Goal: Task Accomplishment & Management: Complete application form

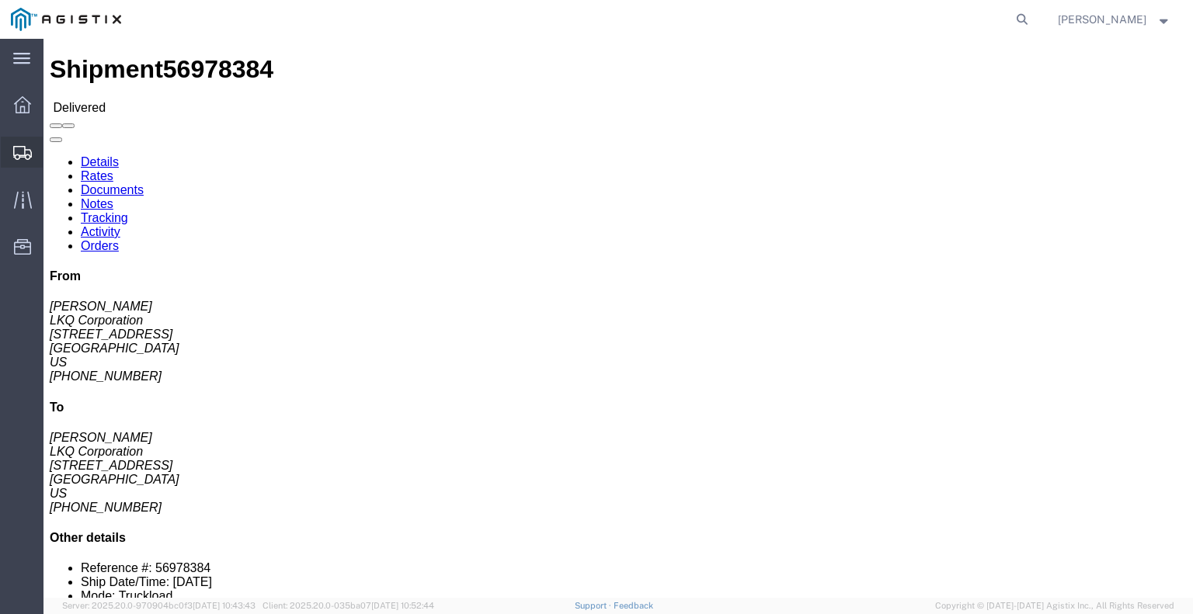
drag, startPoint x: 31, startPoint y: 151, endPoint x: 39, endPoint y: 155, distance: 8.4
click at [31, 151] on icon at bounding box center [22, 153] width 19 height 14
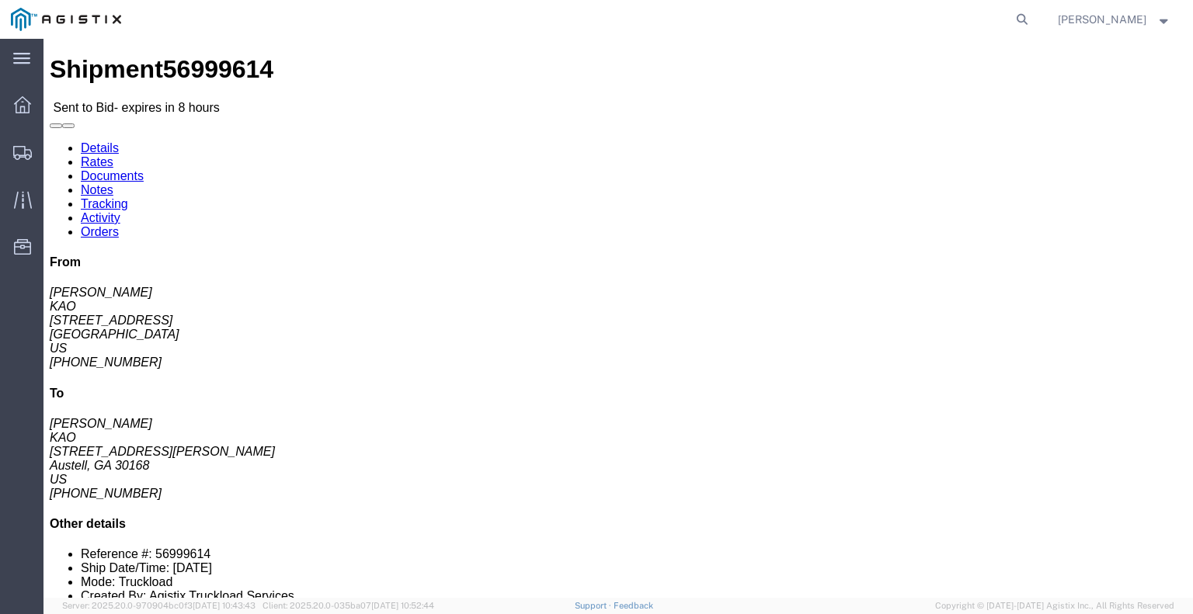
click button "button"
click link "Enter / Modify Bid"
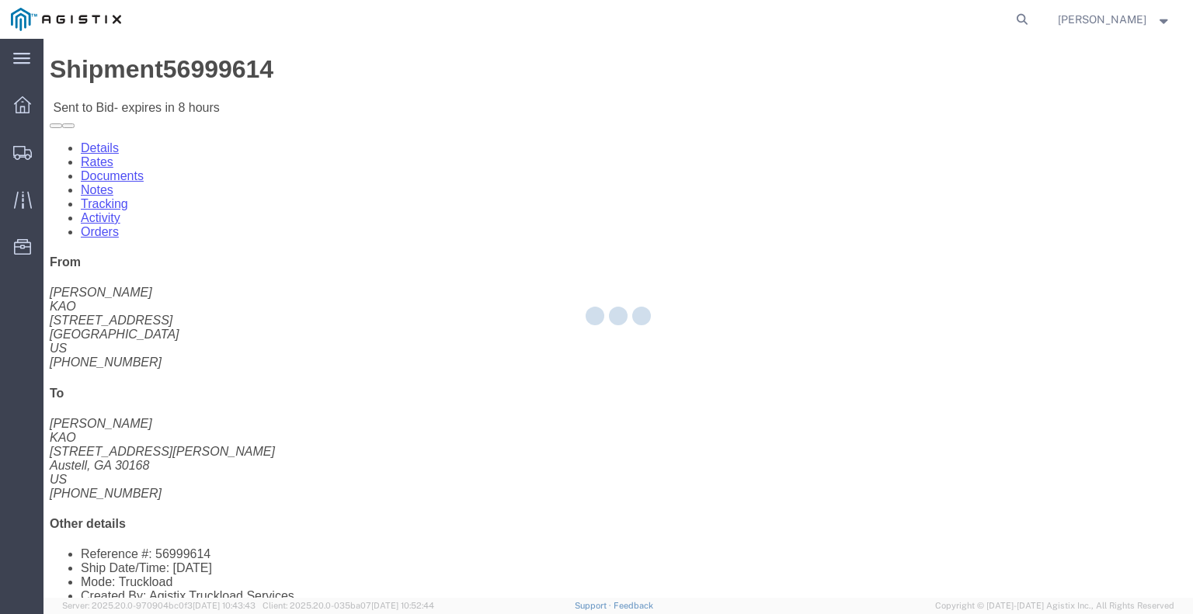
select select "22593"
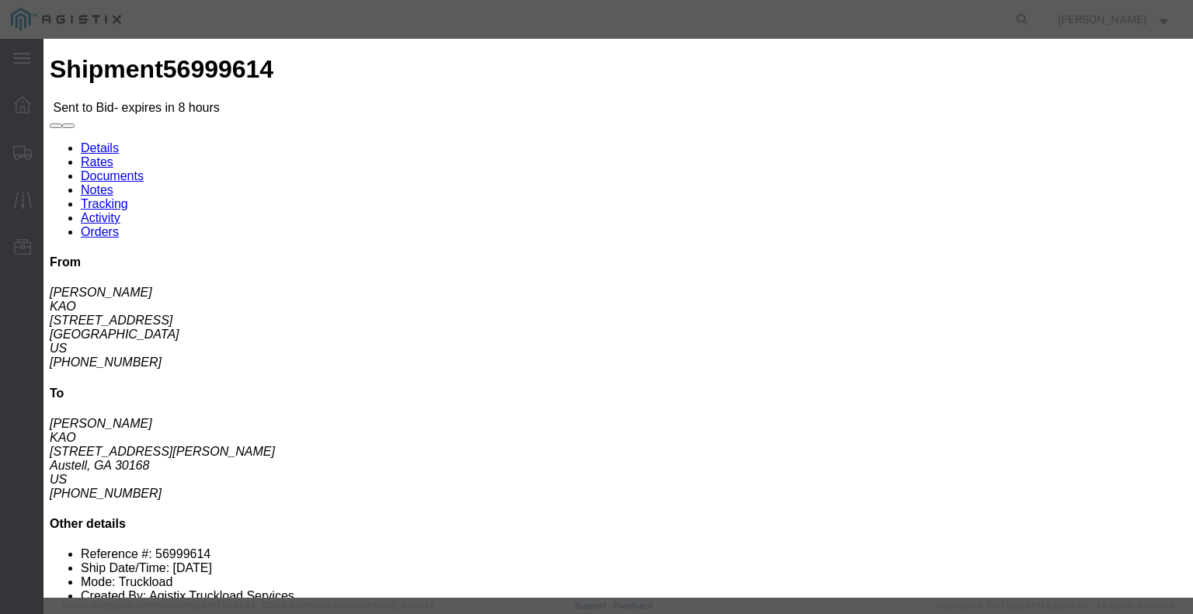
click select "Select Rail TL Standard 3 - 5 Day"
select select "41882"
click select "Select Rail TL Standard 3 - 5 Day"
click input "text"
type input "RLX"
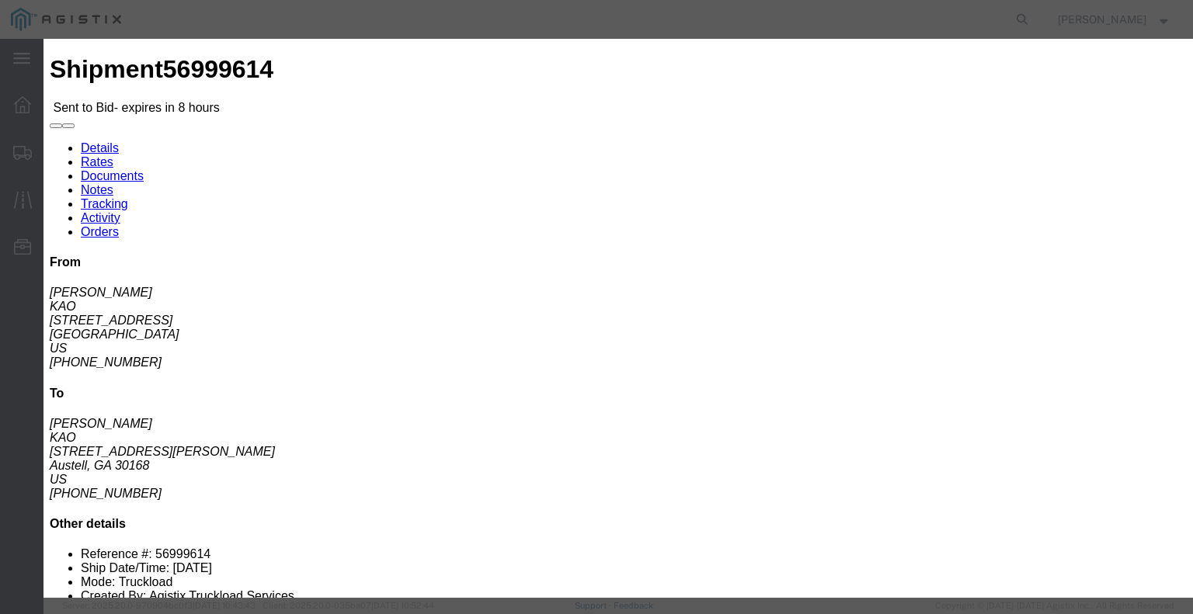
click h3 "Legs"
click select "Select Air Less than Truckload Multi-Leg Ocean Freight Rail Small Parcel Truckl…"
select select "TL"
click select "Select Air Less than Truckload Multi-Leg Ocean Freight Rail Small Parcel Truckl…"
click input "number"
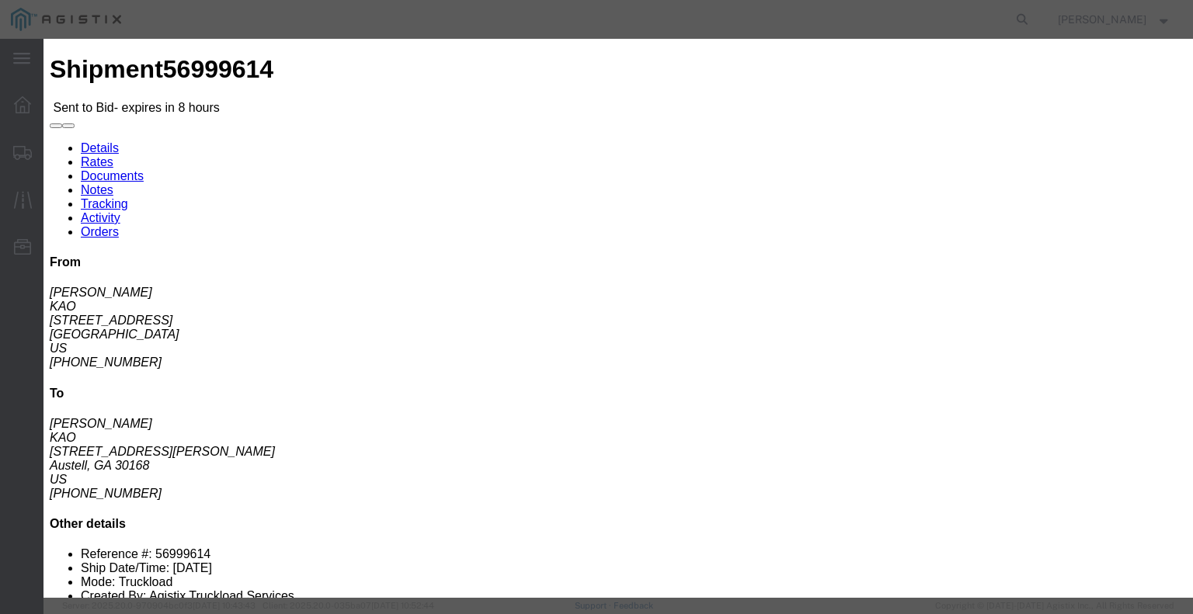
type input "2"
click input "number"
type input "1700"
click button "Submit"
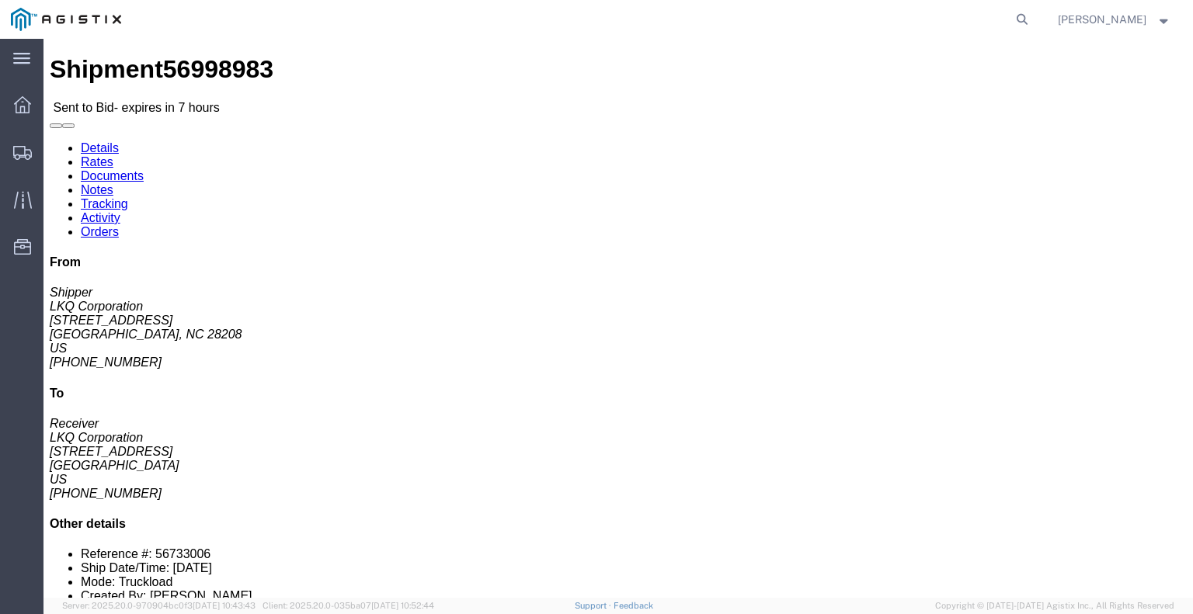
click link "Enter / Modify Bid"
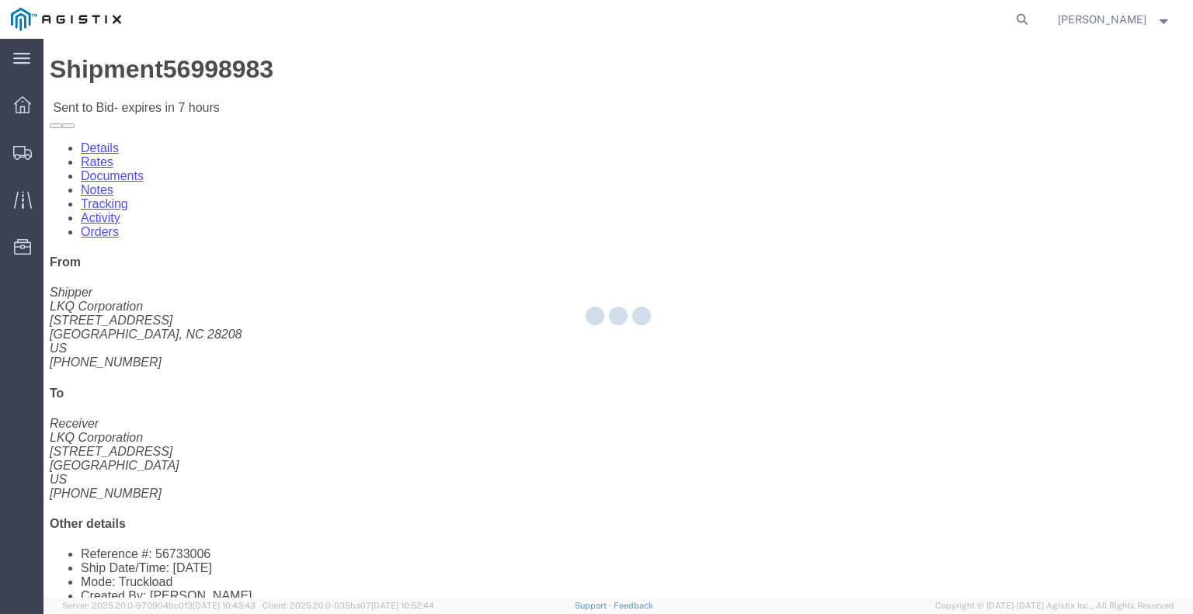
select select "22593"
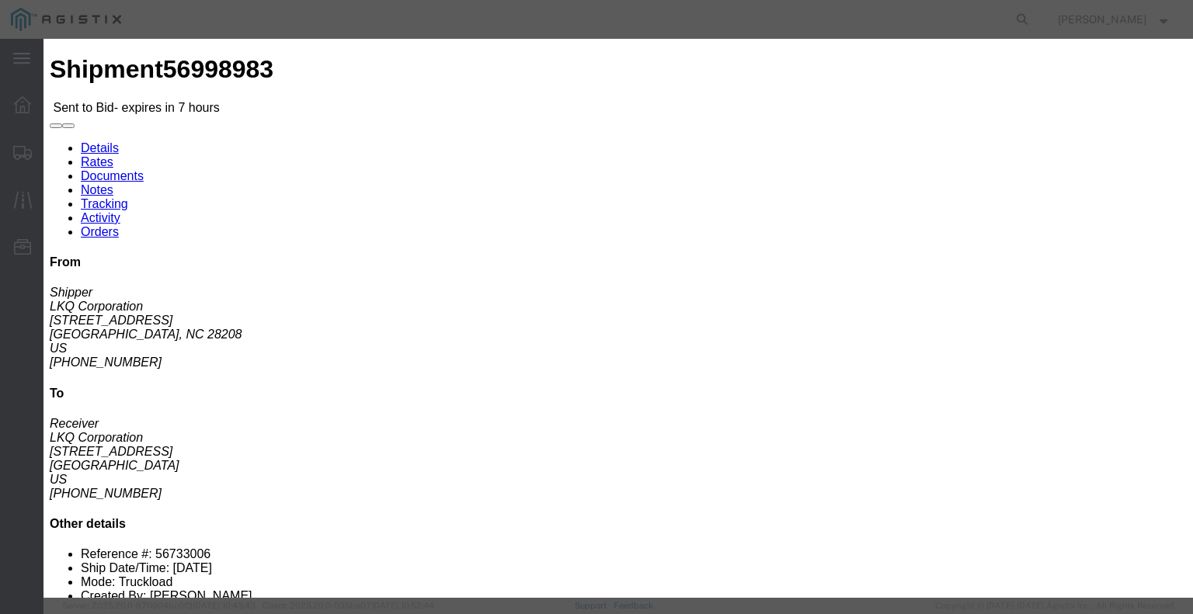
click select "Select Rail TL Standard 3 - 5 Day"
select select "41882"
click select "Select Rail TL Standard 3 - 5 Day"
click input "text"
type input "RLX"
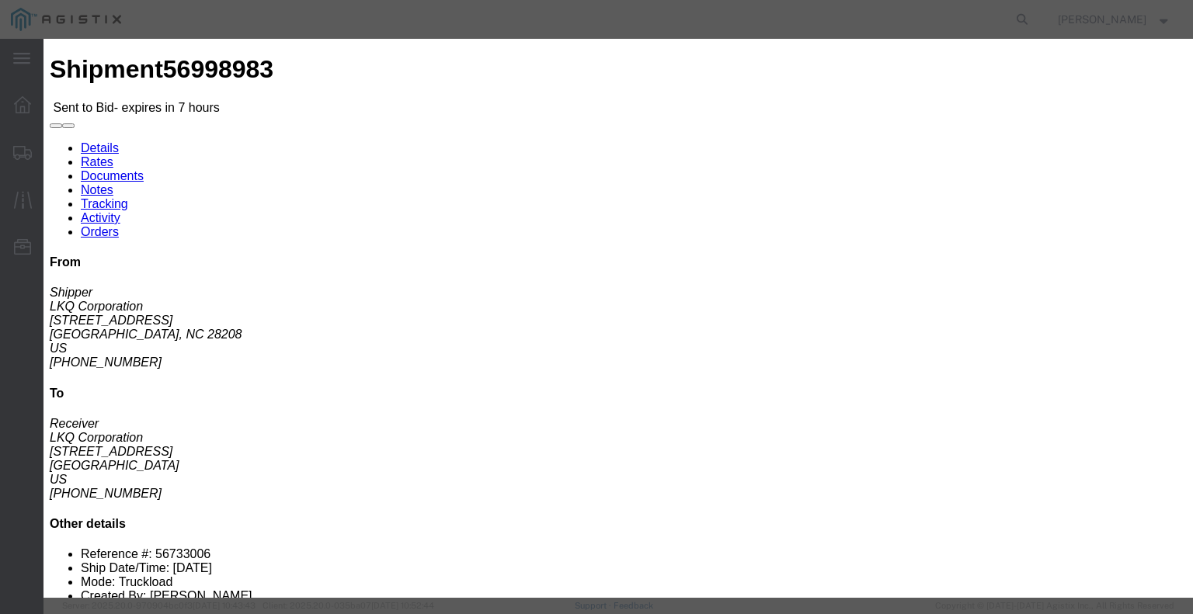
click div "Reference"
click select "Select Air Less than Truckload Multi-Leg Ocean Freight Rail Small Parcel Truckl…"
select select "TL"
click select "Select Air Less than Truckload Multi-Leg Ocean Freight Rail Small Parcel Truckl…"
click input "number"
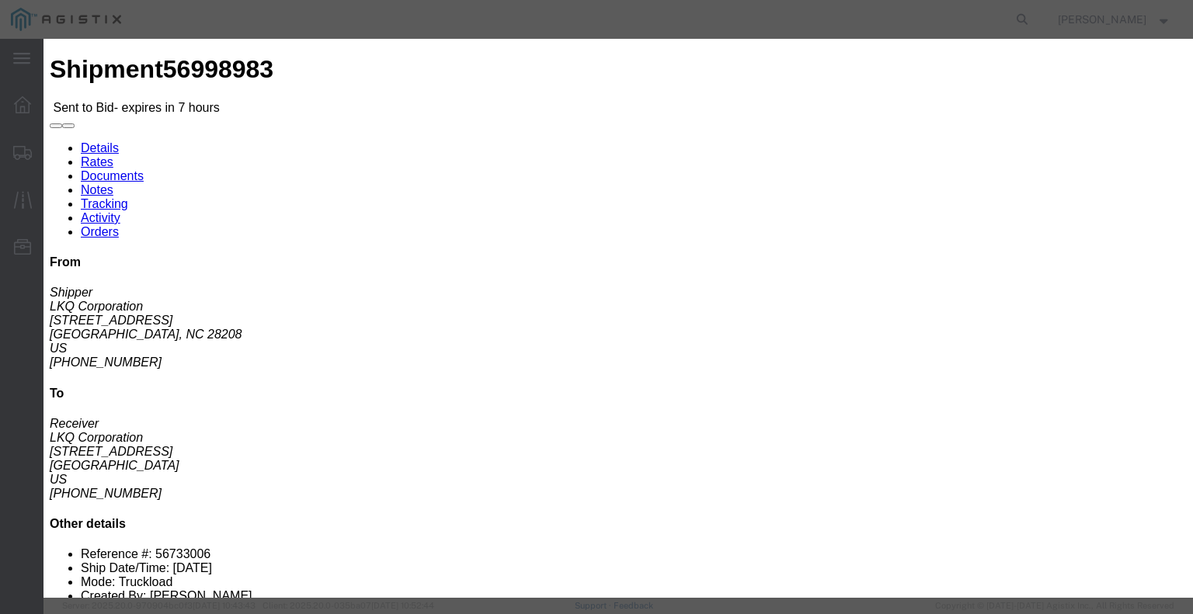
type input "1"
click input "number"
type input "730"
click div "Mode Select Air Less than Truckload Multi-Leg Ocean Freight Rail Small Parcel T…"
click button "Submit"
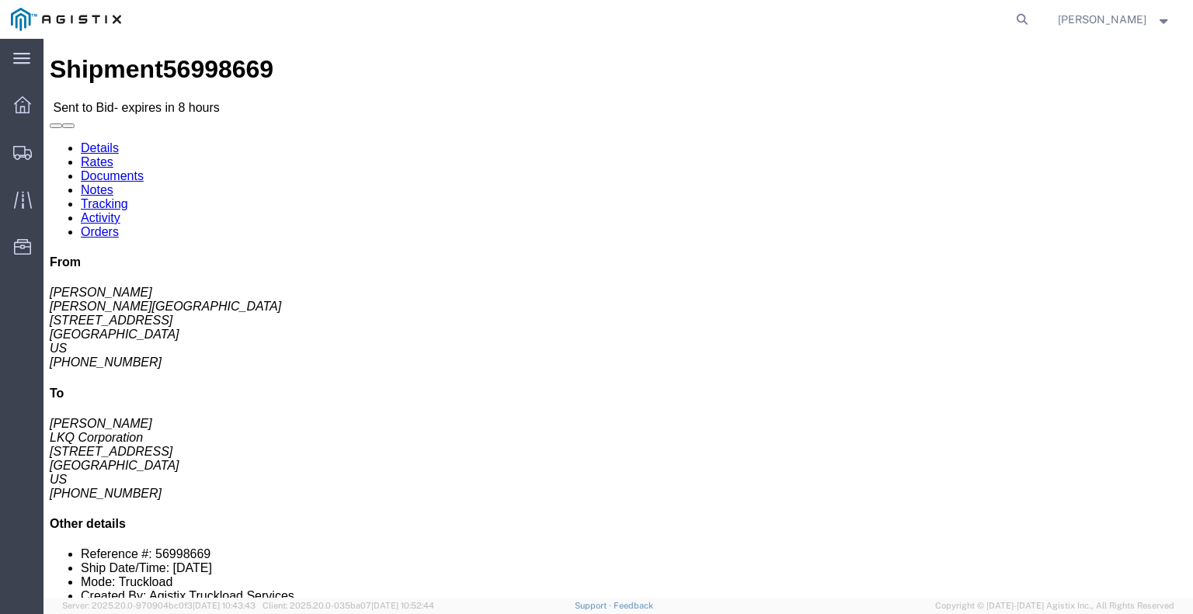
click button "button"
click link "Enter / Modify Bid"
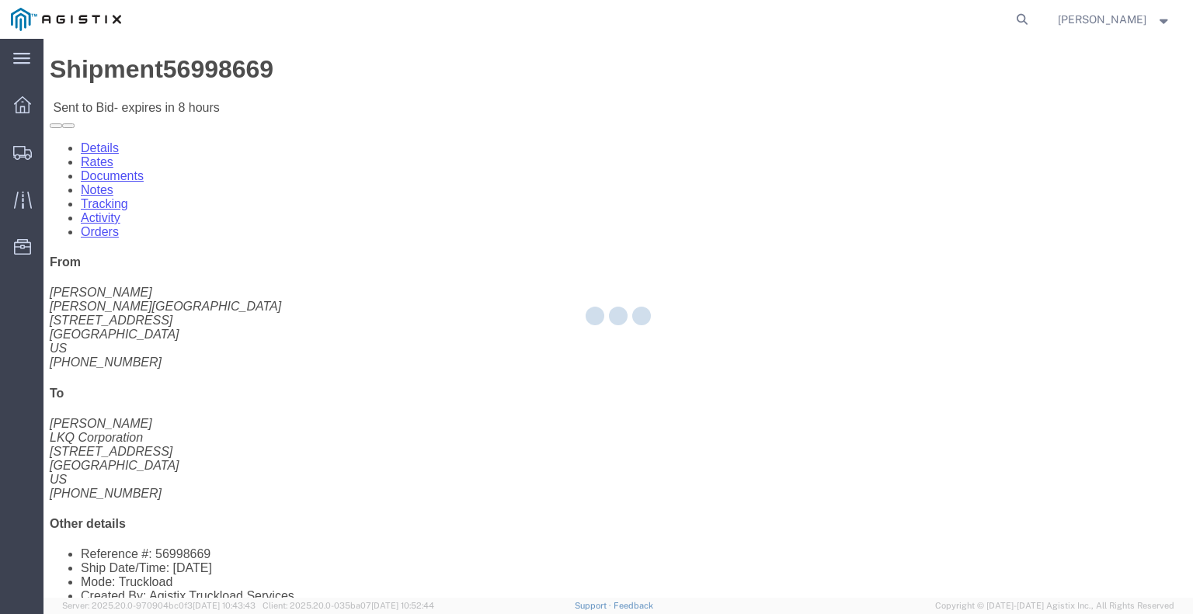
select select "22593"
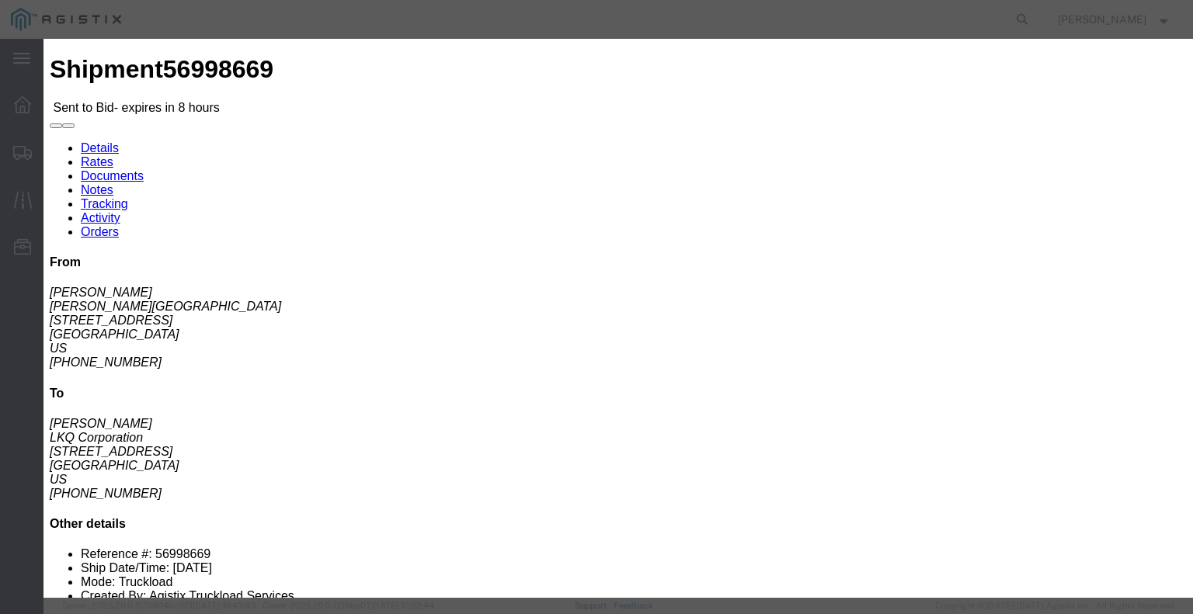
click select "Select Rail TL Standard 3 - 5 Day"
select select "41882"
click select "Select Rail TL Standard 3 - 5 Day"
click input "text"
type input "RLX"
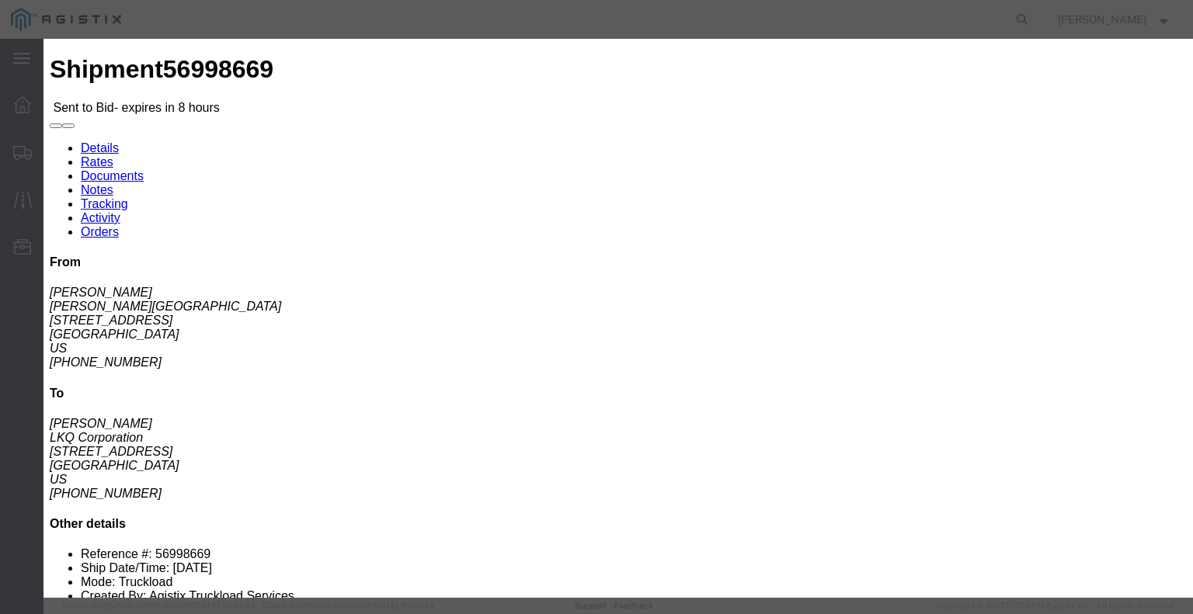
click div "Bid Information Vendor Select Riverstone Logistics LLC Service Level Select Rai…"
click select "Select Air Less than Truckload Multi-Leg Ocean Freight Rail Small Parcel Truckl…"
select select "TL"
click select "Select Air Less than Truckload Multi-Leg Ocean Freight Rail Small Parcel Truckl…"
click input "number"
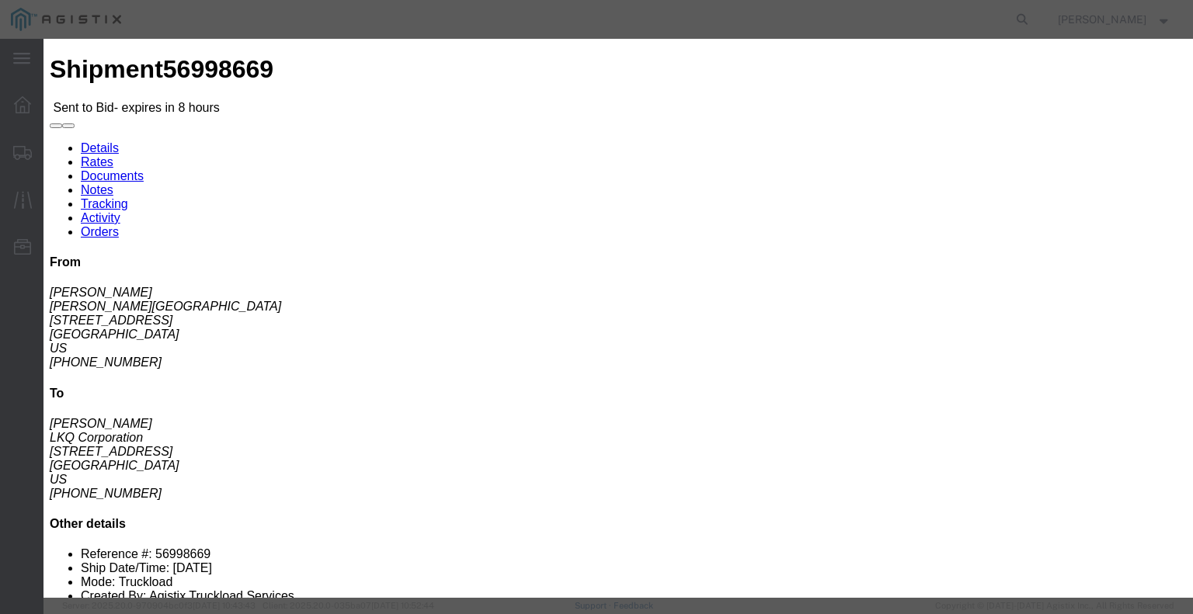
click input "number"
type input "1"
click input "number"
type input "1350"
click div "Add charge"
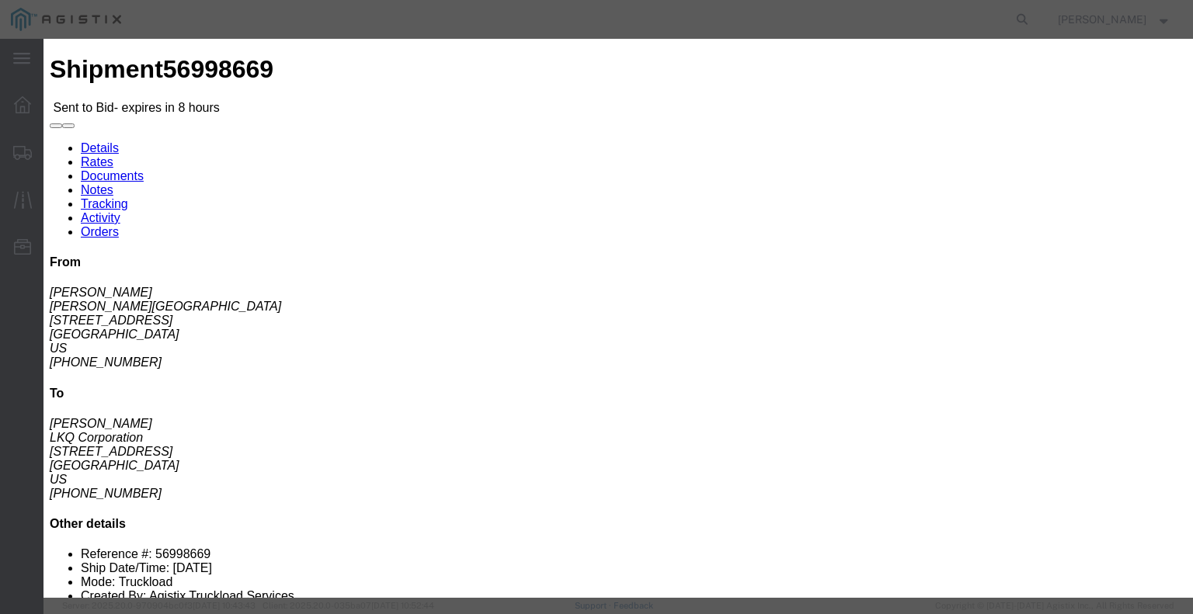
click button "Submit"
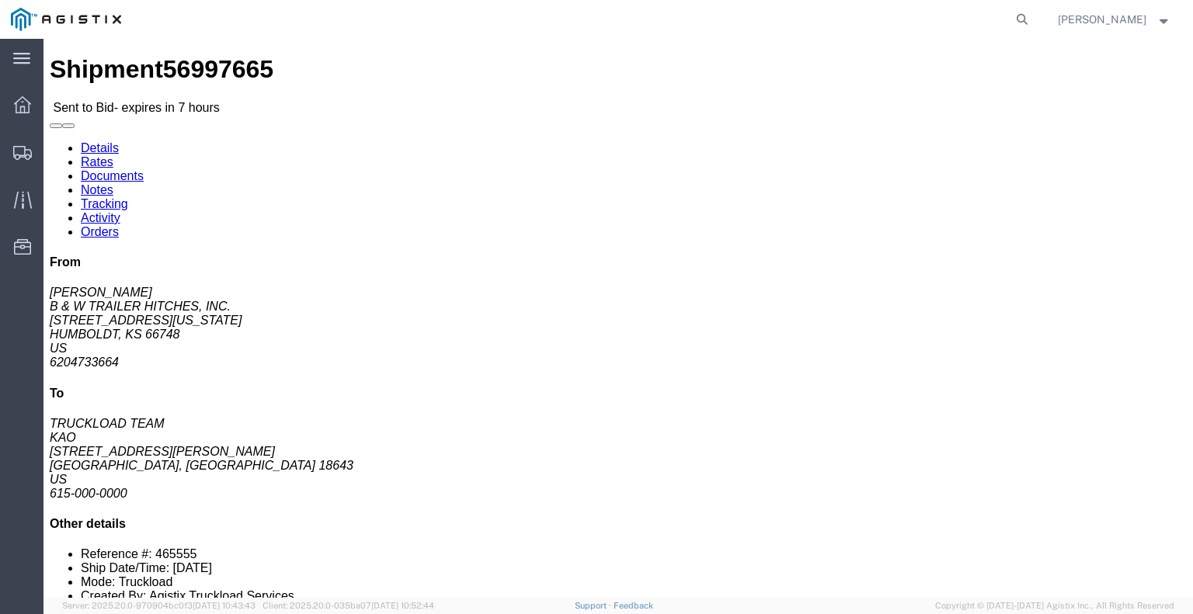
click link "Enter / Modify Bid"
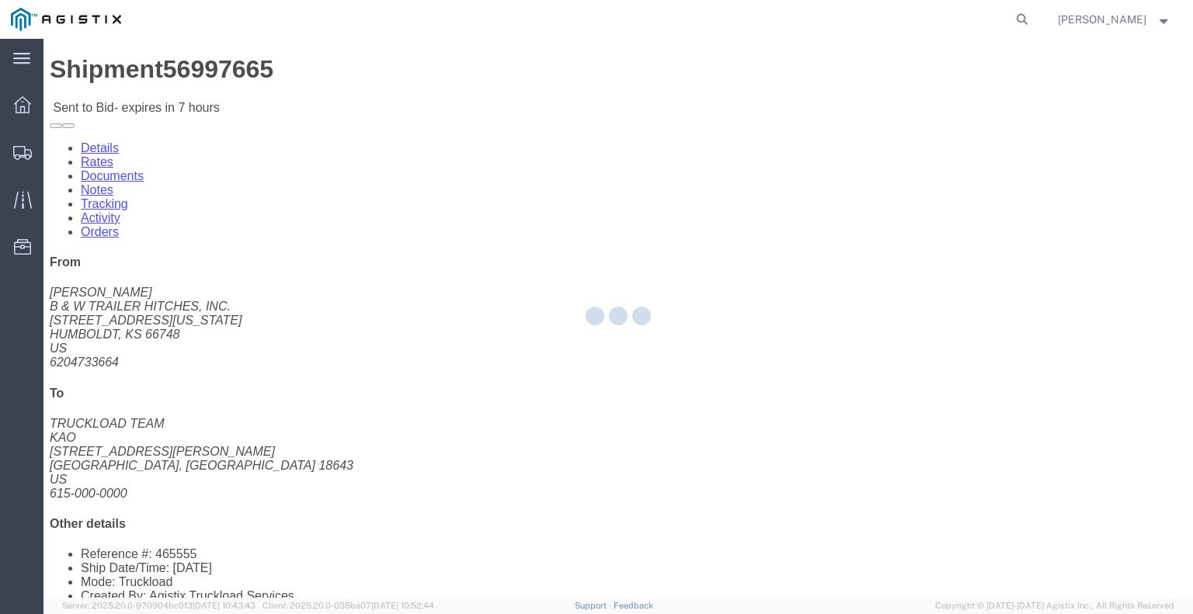
select select "22593"
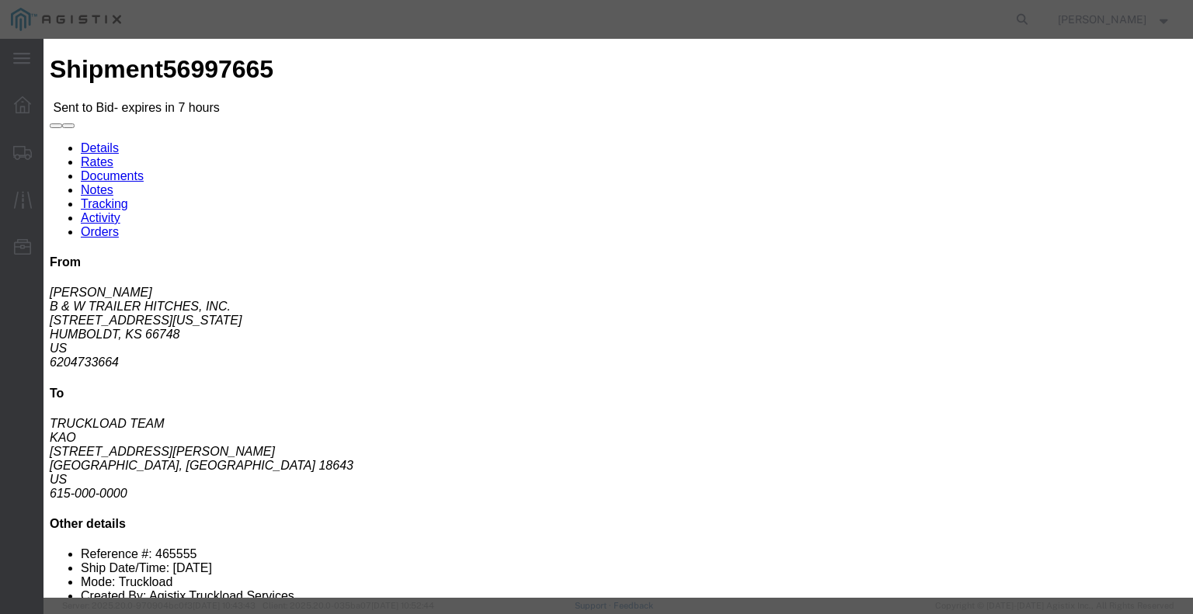
click select "Select Rail TL Standard 3 - 5 Day"
select select "41882"
click select "Select Rail TL Standard 3 - 5 Day"
click input "text"
type input "RLX"
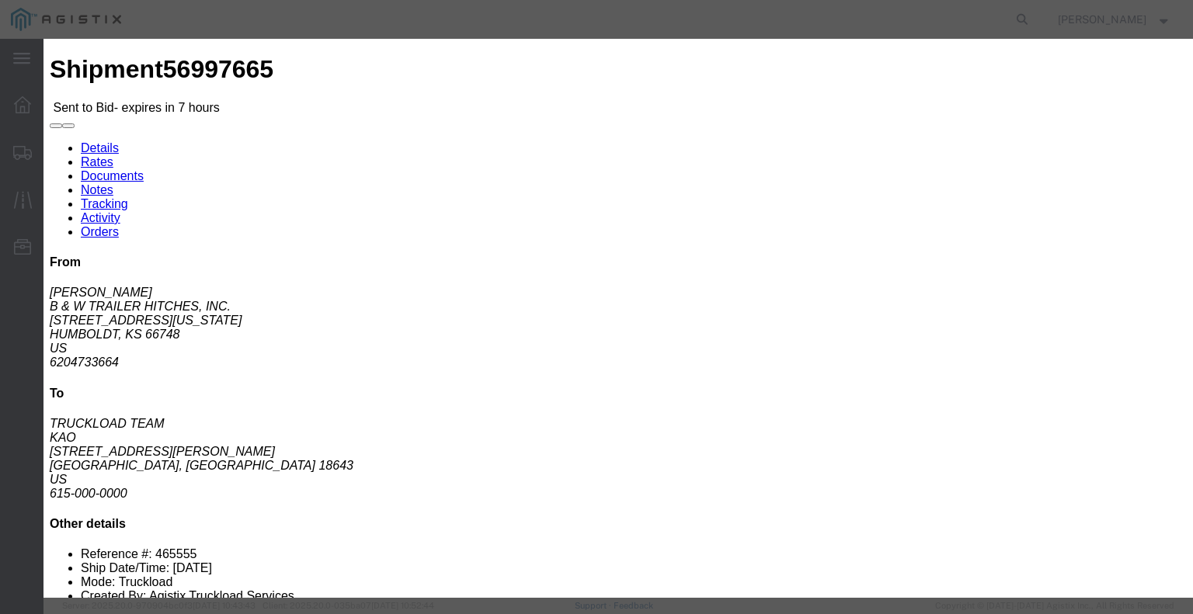
click div "Reference"
click select "Select Air Less than Truckload Multi-Leg Ocean Freight Rail Small Parcel Truckl…"
select select "TL"
click select "Select Air Less than Truckload Multi-Leg Ocean Freight Rail Small Parcel Truckl…"
click input "number"
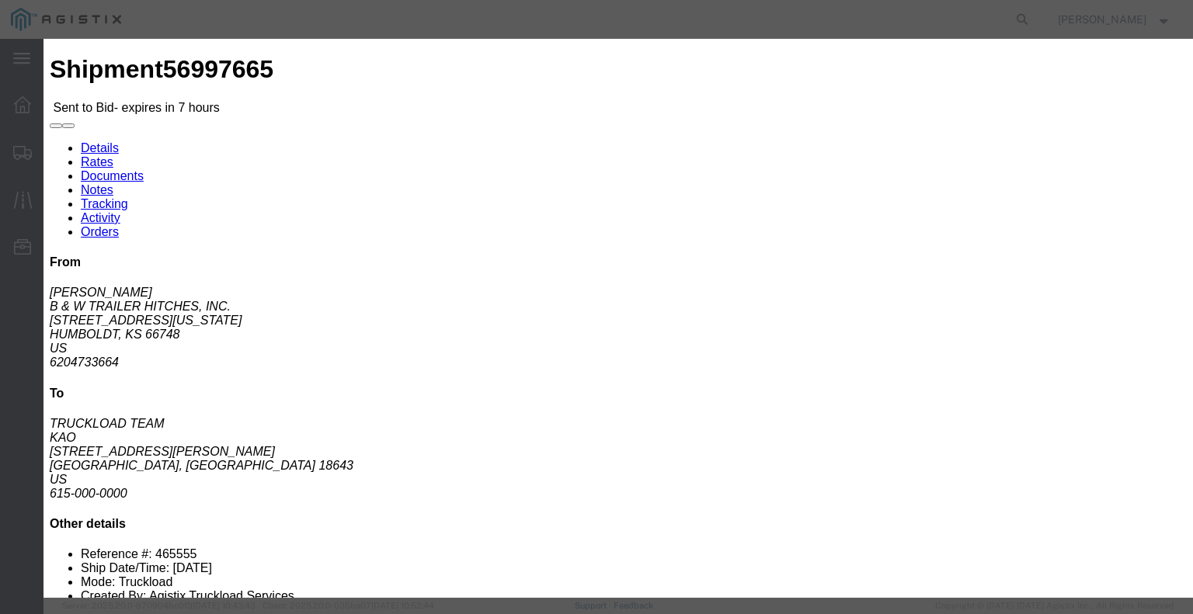
click button "button"
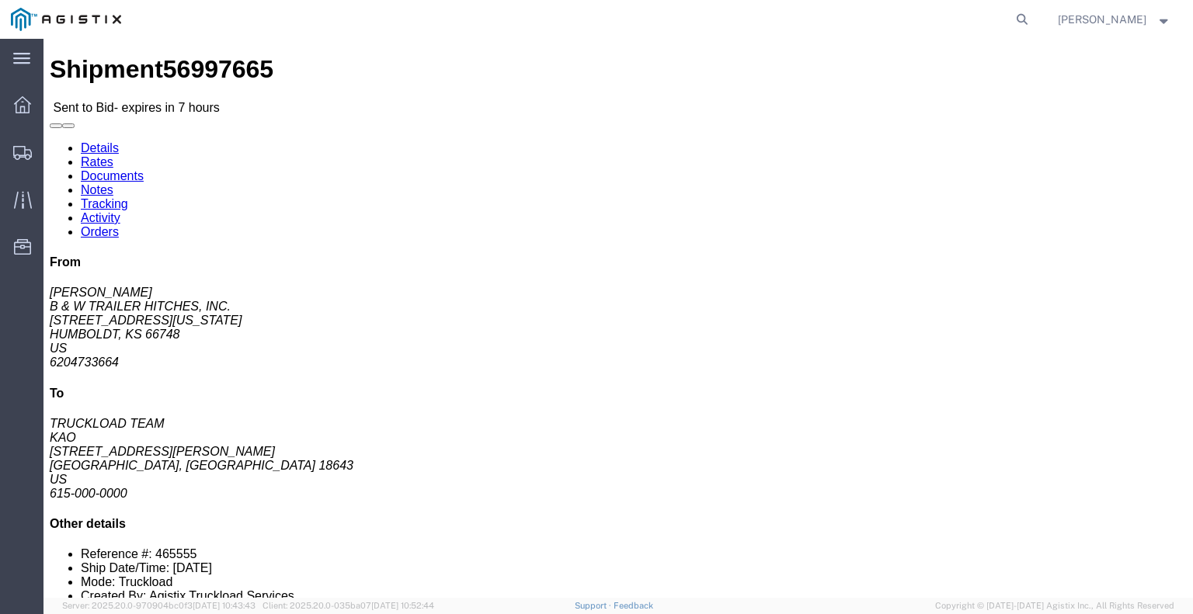
click button "button"
click link "Enter / Modify Bid"
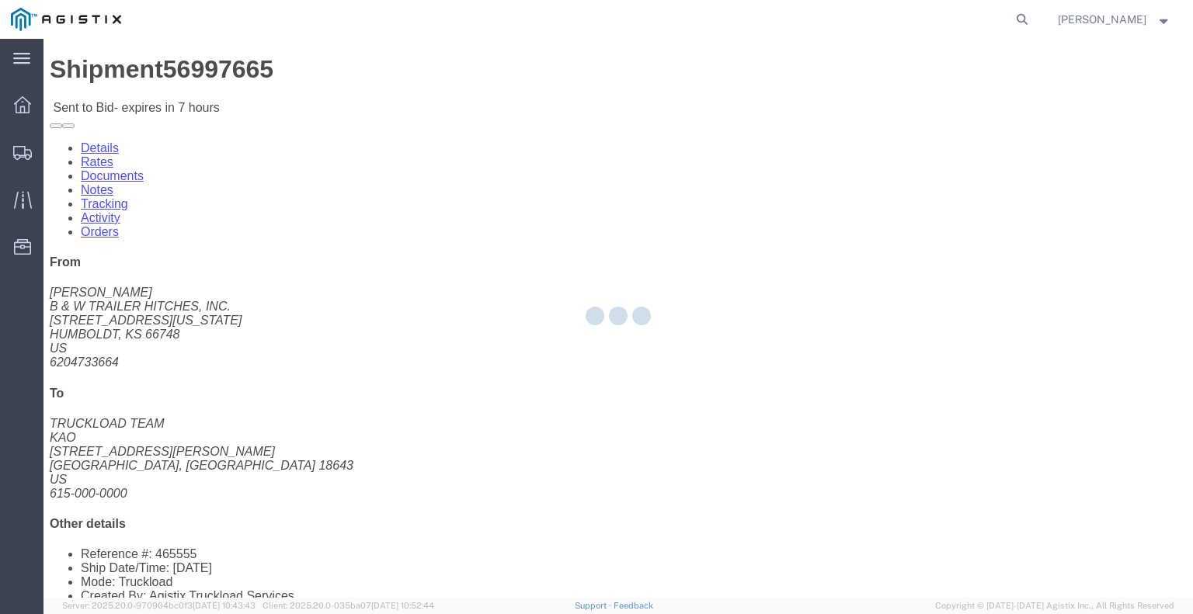
select select "22593"
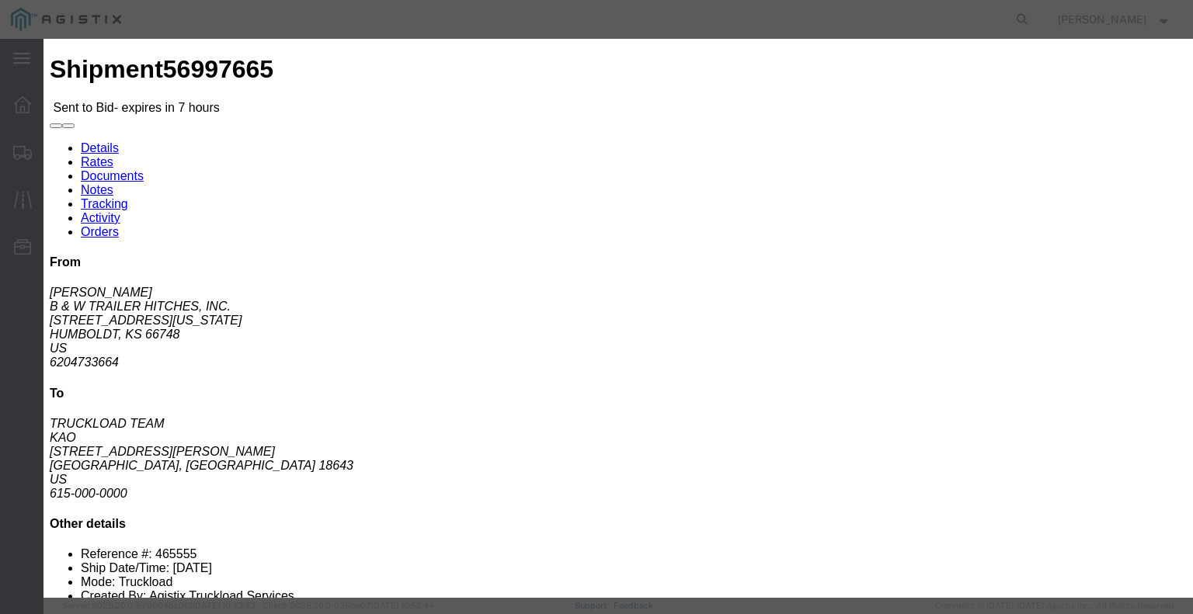
click select "Select Rail TL Standard 3 - 5 Day"
select select "41882"
click select "Select Rail TL Standard 3 - 5 Day"
drag, startPoint x: 861, startPoint y: 144, endPoint x: 852, endPoint y: 151, distance: 11.5
click input "text"
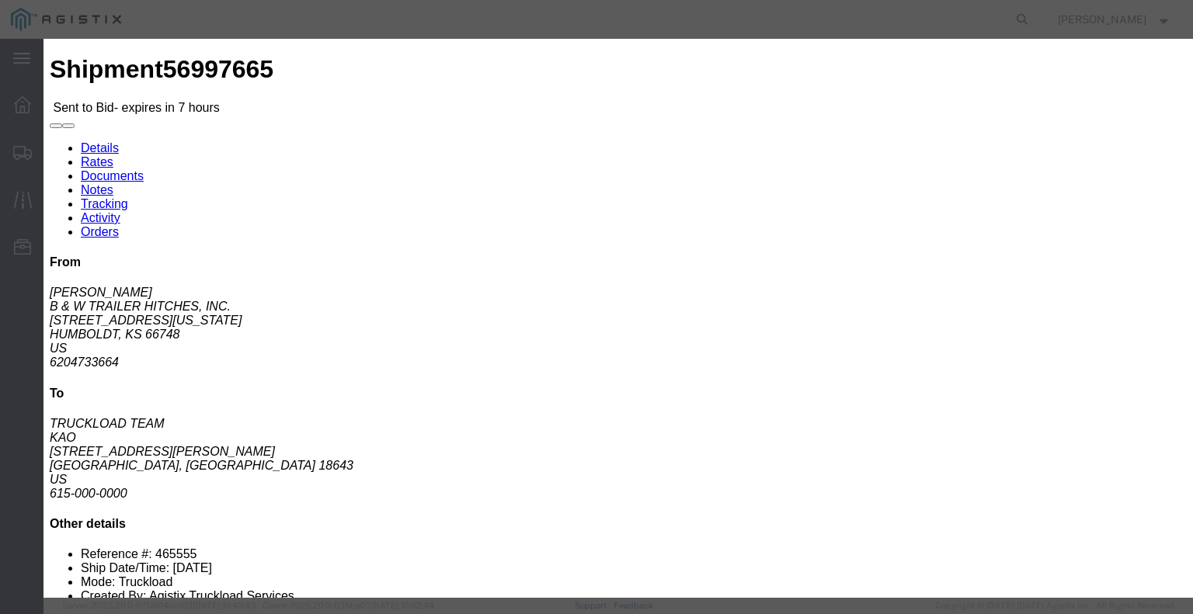
type input "RLX"
click h3 "Legs"
click select "Select Air Less than Truckload Multi-Leg Ocean Freight Rail Small Parcel Truckl…"
select select "TL"
click select "Select Air Less than Truckload Multi-Leg Ocean Freight Rail Small Parcel Truckl…"
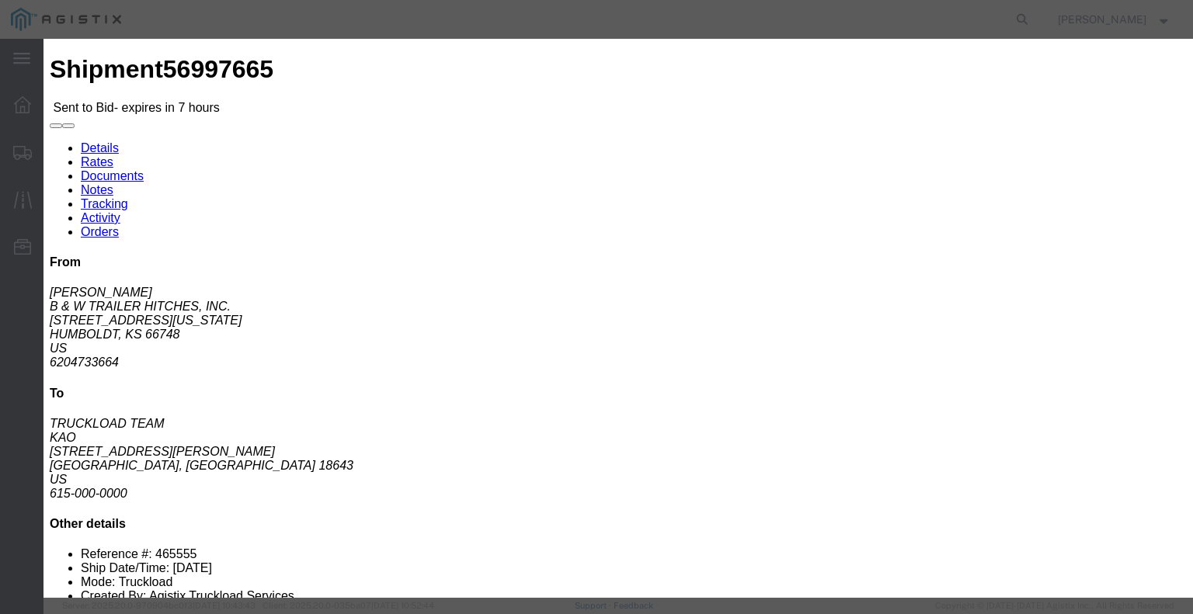
click input "number"
type input "3"
click input "number"
type input "2950"
click button "Submit"
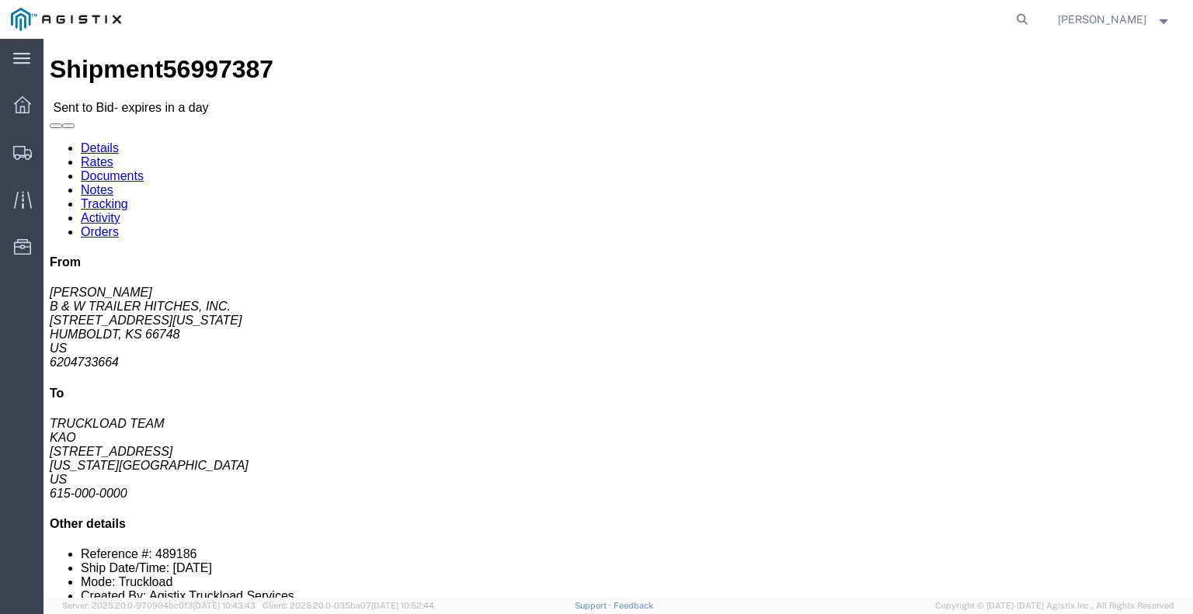
click button "button"
drag, startPoint x: 1079, startPoint y: 513, endPoint x: 1055, endPoint y: 518, distance: 24.5
click link "Enter / Modify Bid"
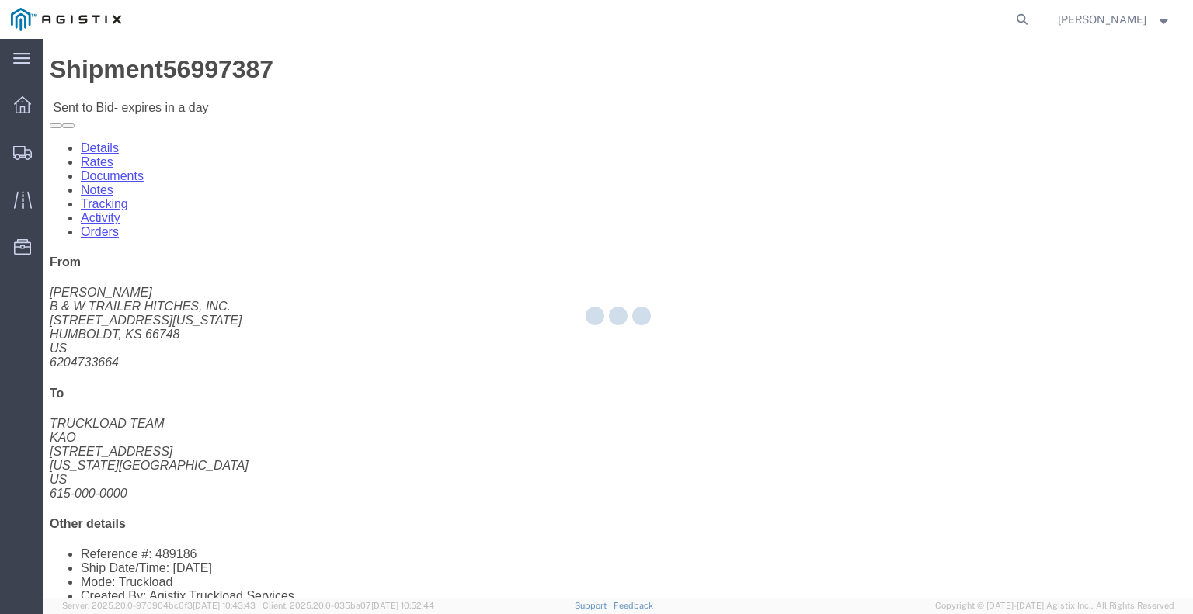
select select "22593"
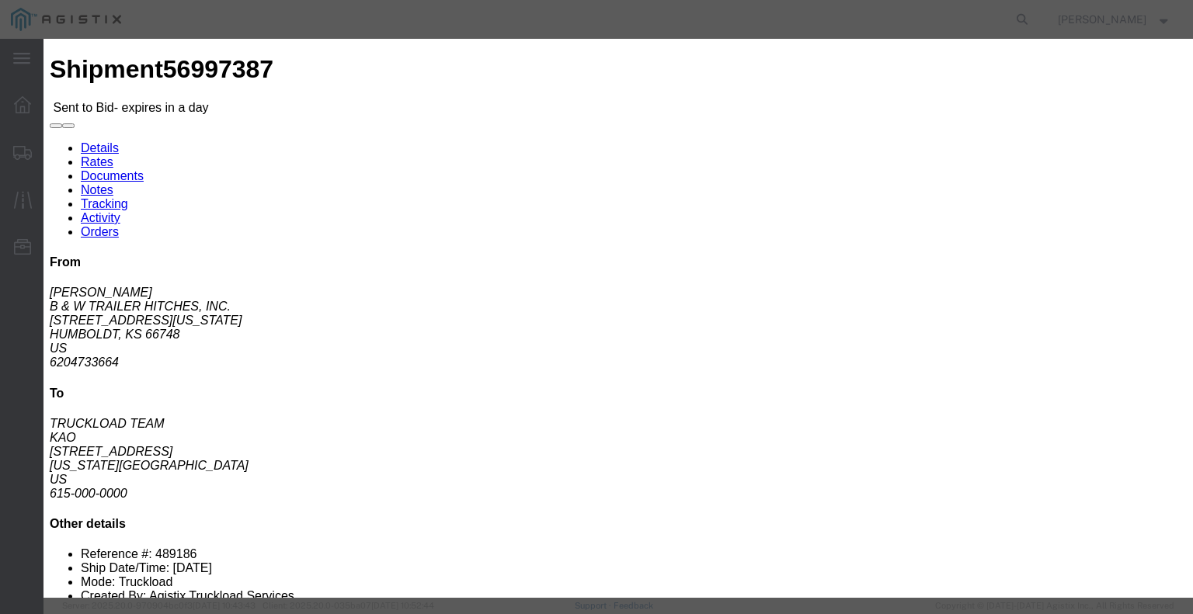
click select "Select Rail TL Standard 3 - 5 Day"
select select "41882"
click select "Select Rail TL Standard 3 - 5 Day"
click input "text"
type input "RLX"
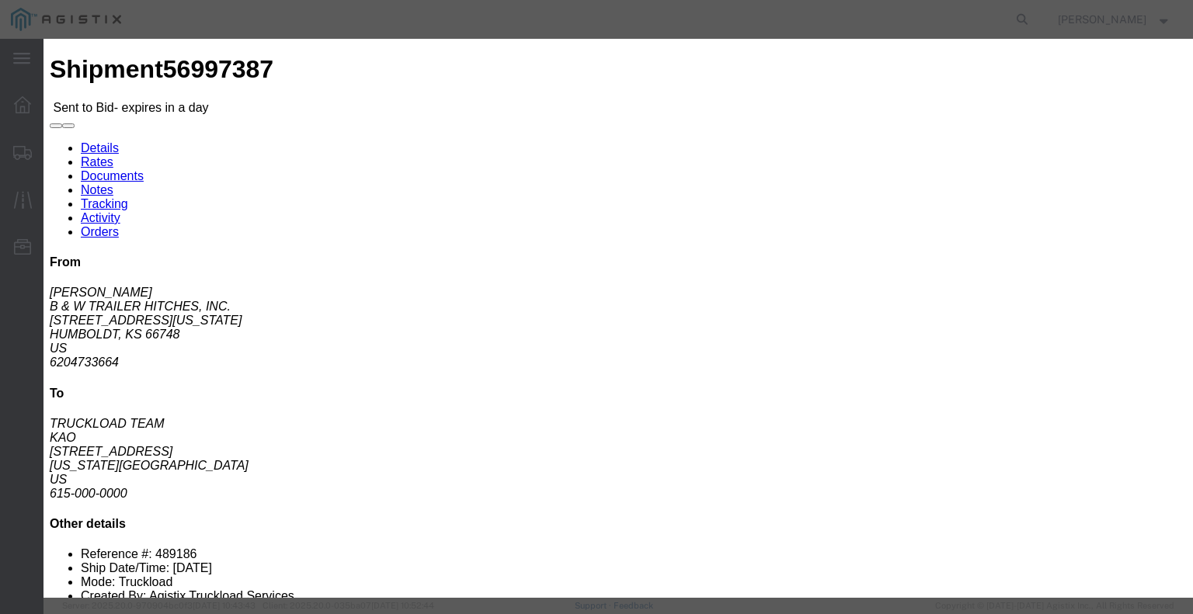
click select "Select Air Less than Truckload Multi-Leg Ocean Freight Rail Small Parcel Truckl…"
select select "TL"
click select "Select Air Less than Truckload Multi-Leg Ocean Freight Rail Small Parcel Truckl…"
click input "number"
type input "1"
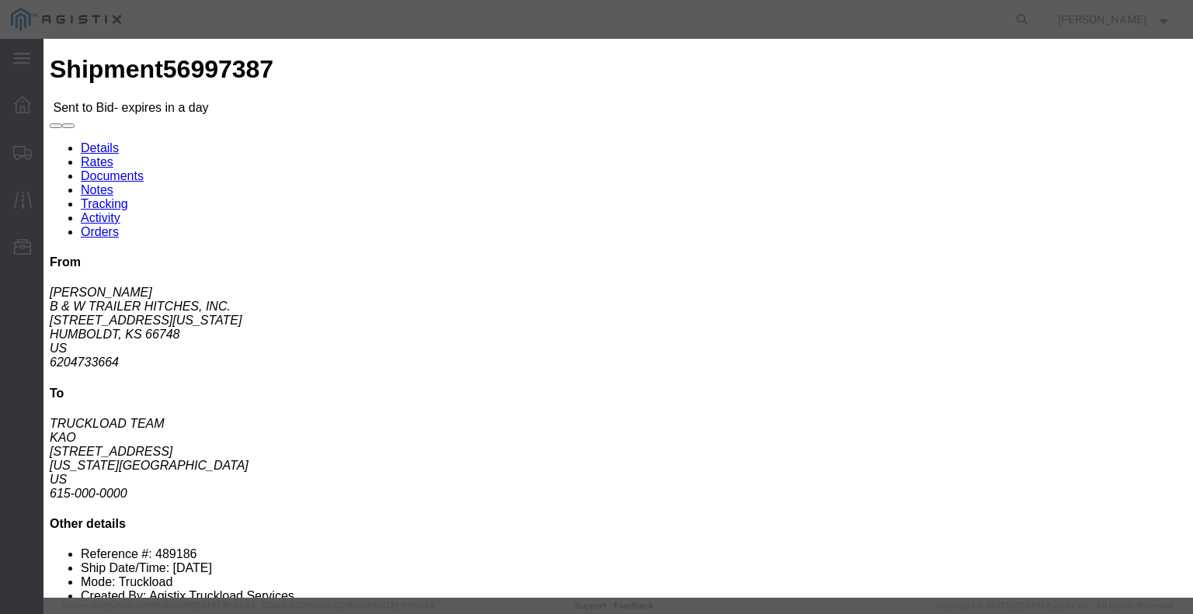
click input "number"
type input "650"
click div "Mode Select Air Less than Truckload Multi-Leg Ocean Freight Rail Small Parcel T…"
click button "Submit"
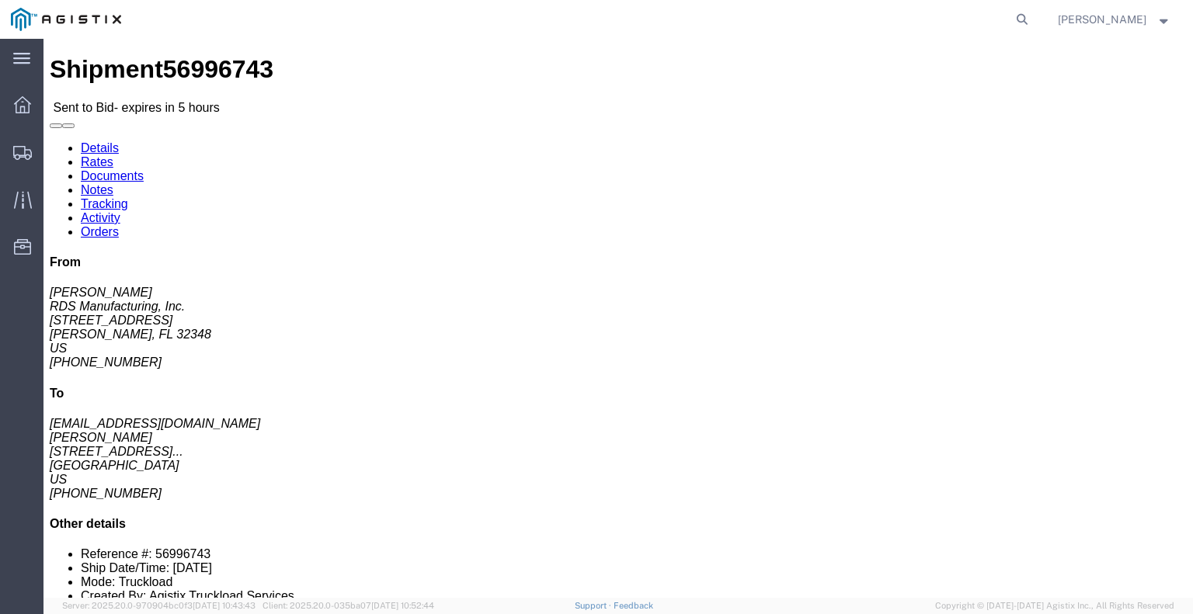
click icon "button"
click link "Enter / Modify Bid"
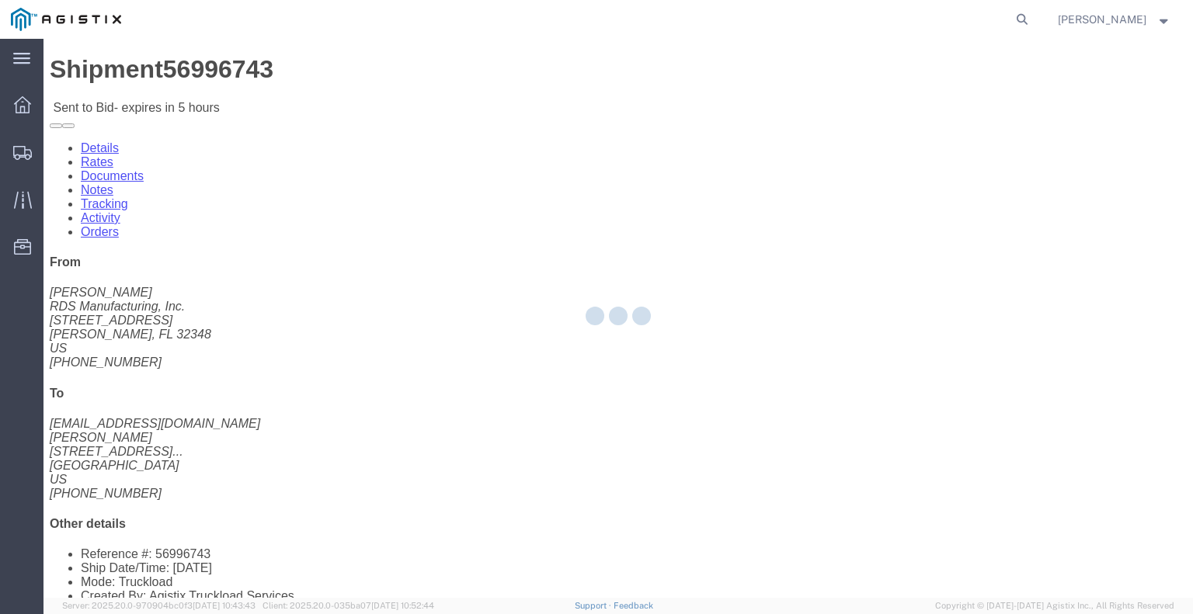
select select "22593"
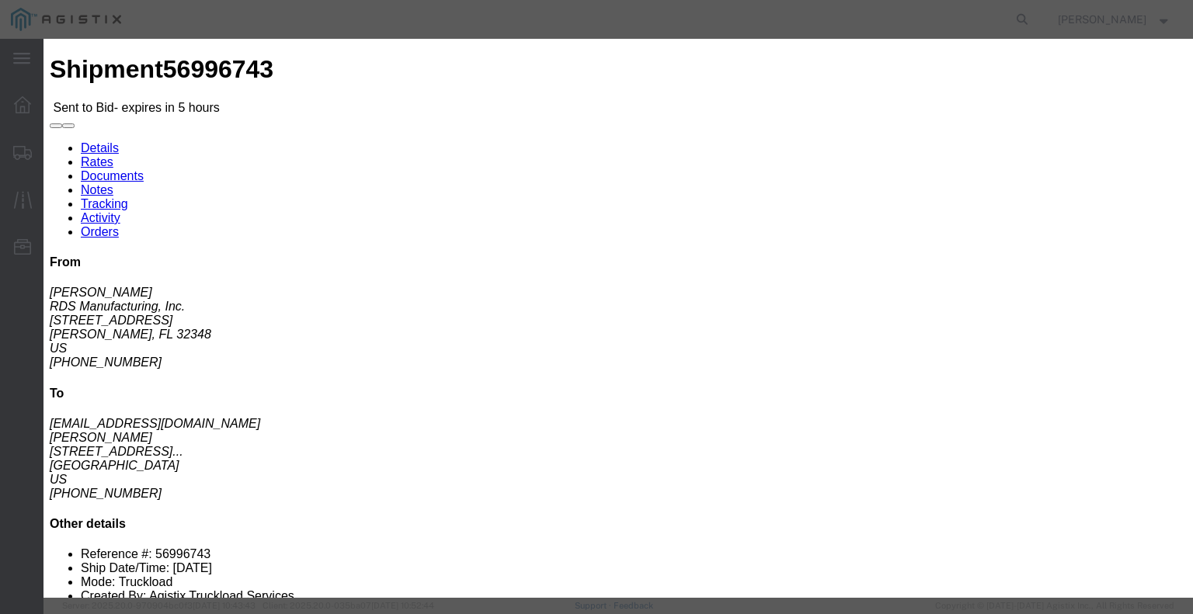
click select "Select Rail TL Standard 3 - 5 Day"
select select "41882"
click select "Select Rail TL Standard 3 - 5 Day"
click input "text"
type input "RLX"
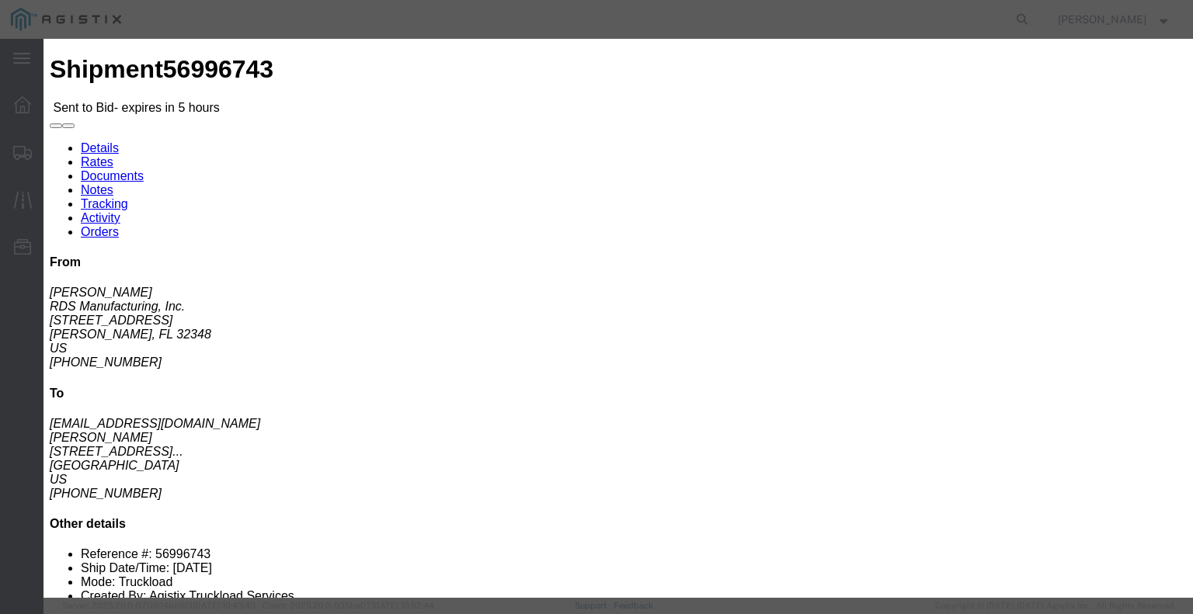
click div "Reference"
click select "Select Air Less than Truckload Multi-Leg Ocean Freight Rail Small Parcel Truckl…"
select select "TL"
click select "Select Air Less than Truckload Multi-Leg Ocean Freight Rail Small Parcel Truckl…"
click input "number"
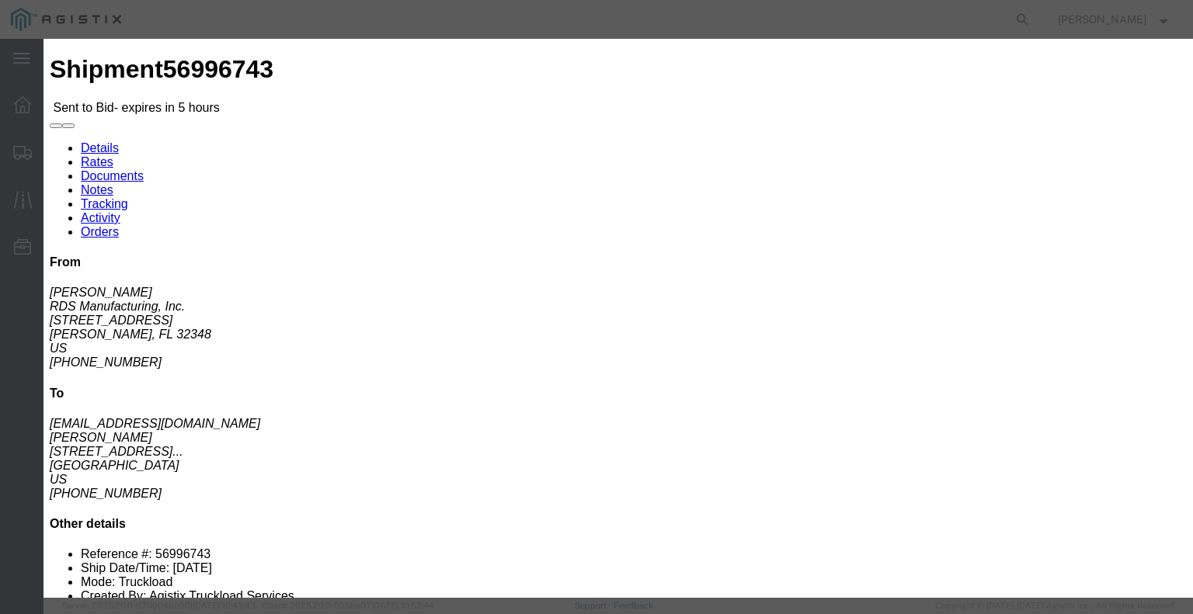
type input "2"
click input "number"
type input "1450"
click button "Submit"
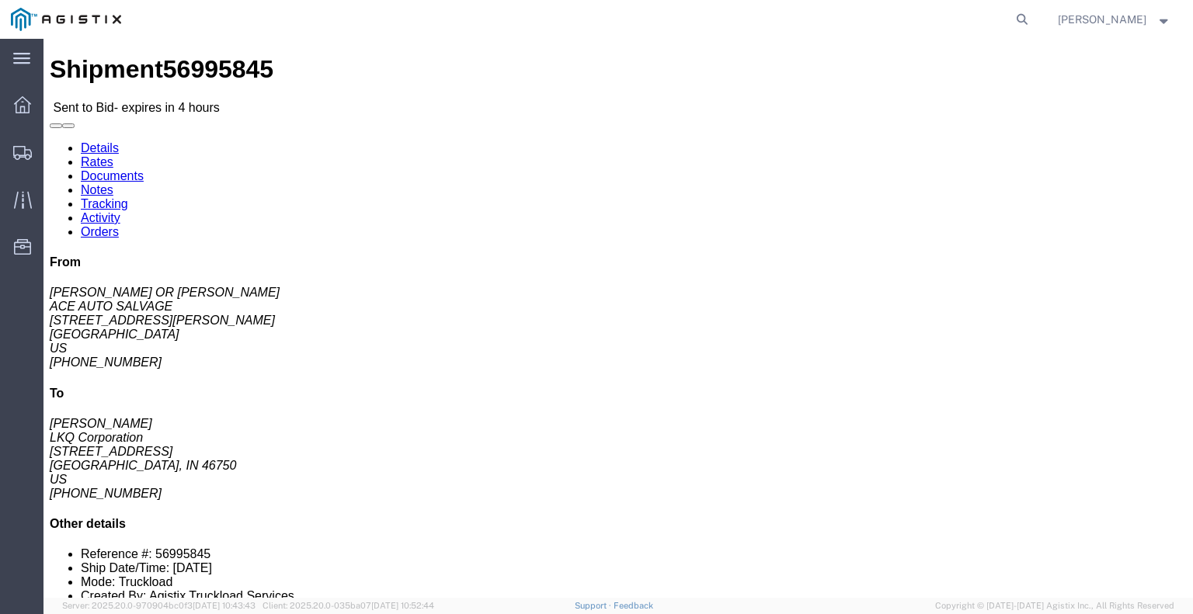
click link "Enter / Modify Bid"
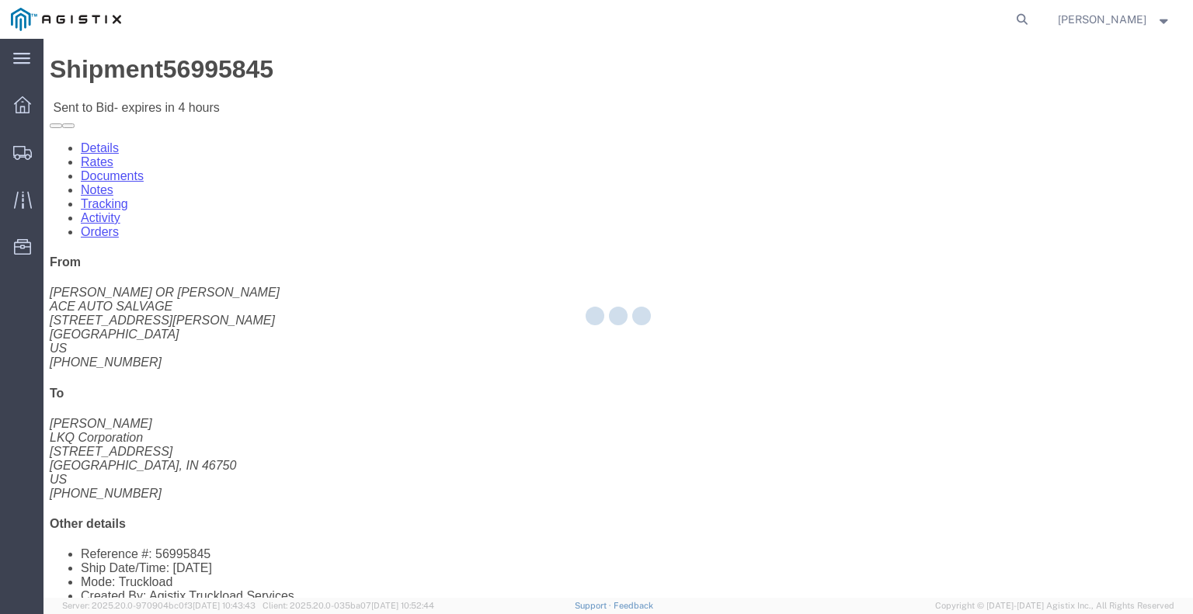
select select "22593"
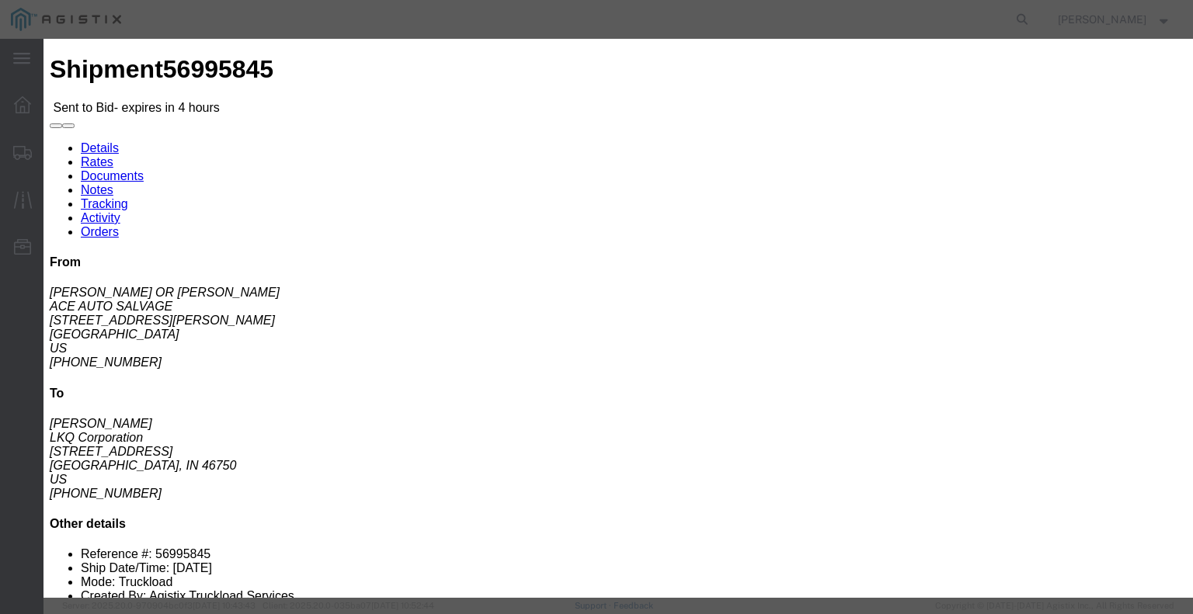
click select "Select Rail TL Standard 3 - 5 Day"
select select "41882"
click select "Select Rail TL Standard 3 - 5 Day"
click input "text"
type input "RLX"
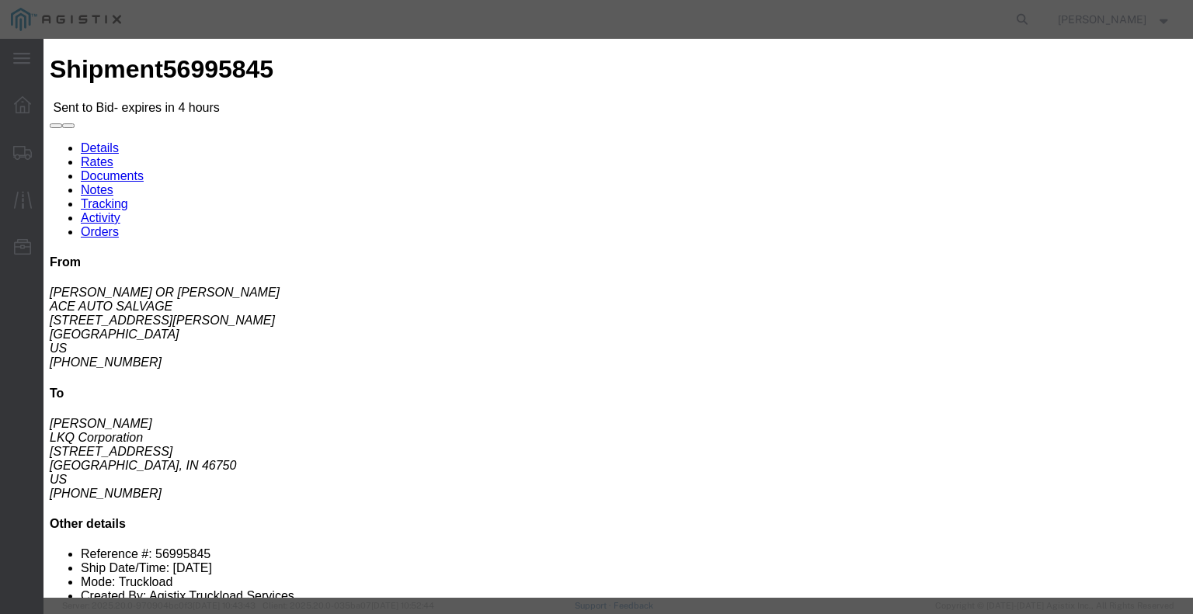
click div "Bid Information Vendor Select Riverstone Logistics LLC Service Level Select Rai…"
click select "Select Air Less than Truckload Multi-Leg Ocean Freight Rail Small Parcel Truckl…"
select select "TL"
click select "Select Air Less than Truckload Multi-Leg Ocean Freight Rail Small Parcel Truckl…"
click input "number"
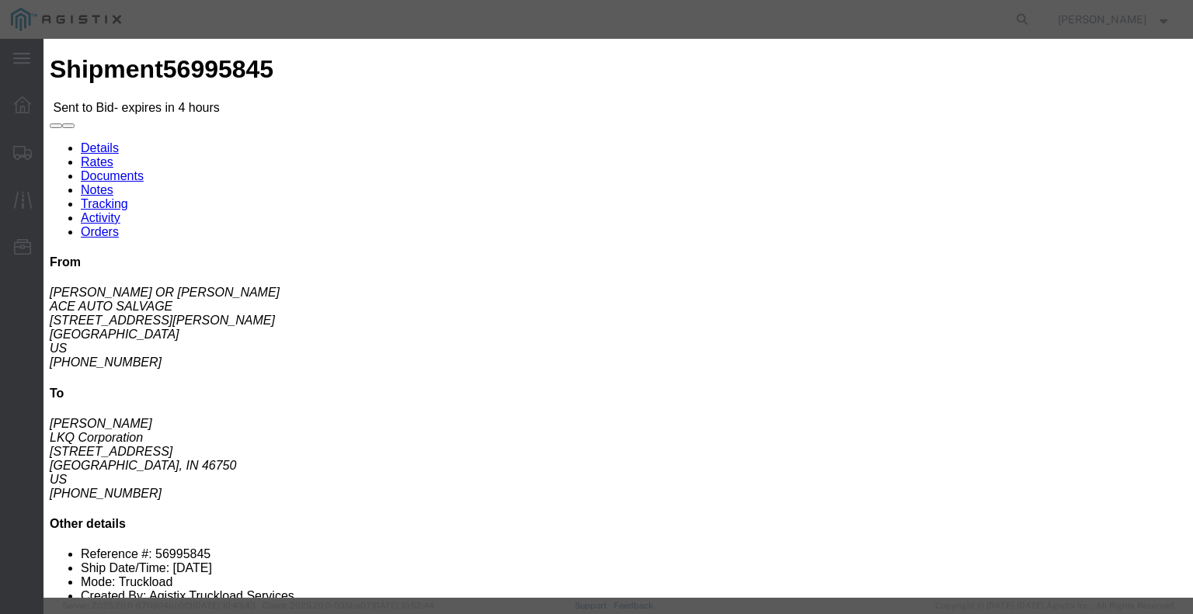
type input "1"
click input "number"
type input "1"
type input "1350"
click div "Add charge"
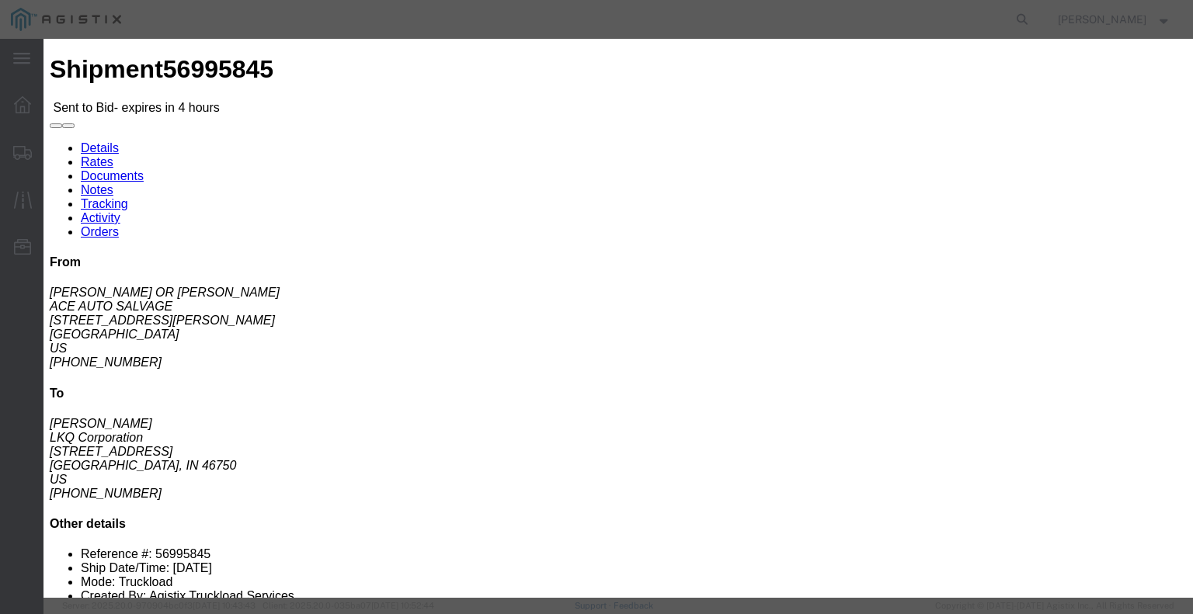
click button "Submit"
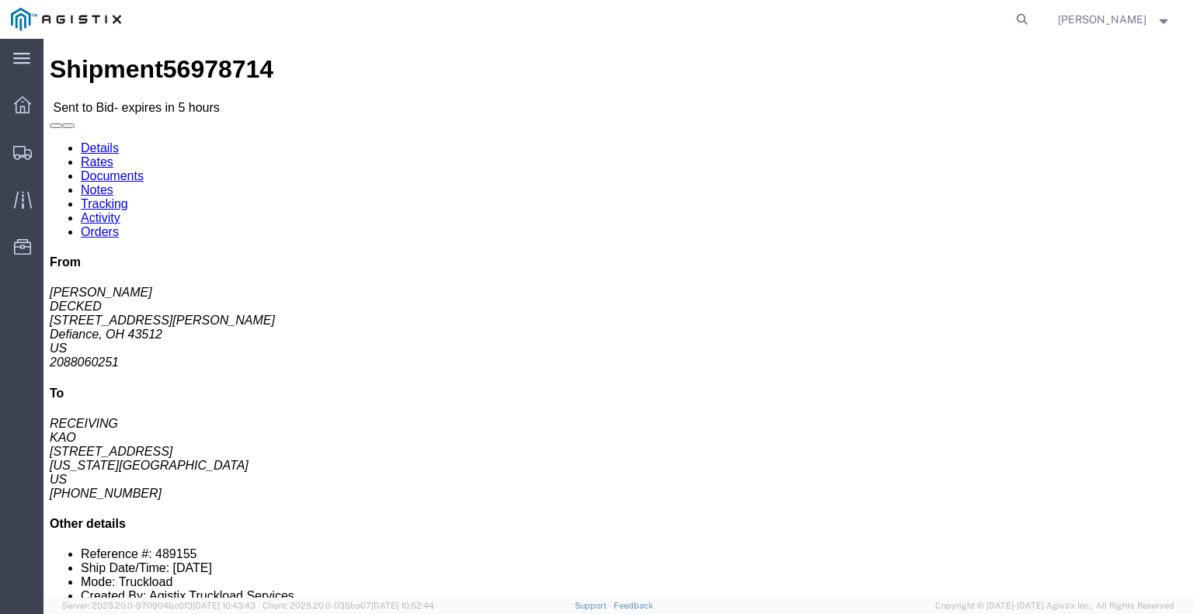
click button "button"
click link "Enter / Modify Bid"
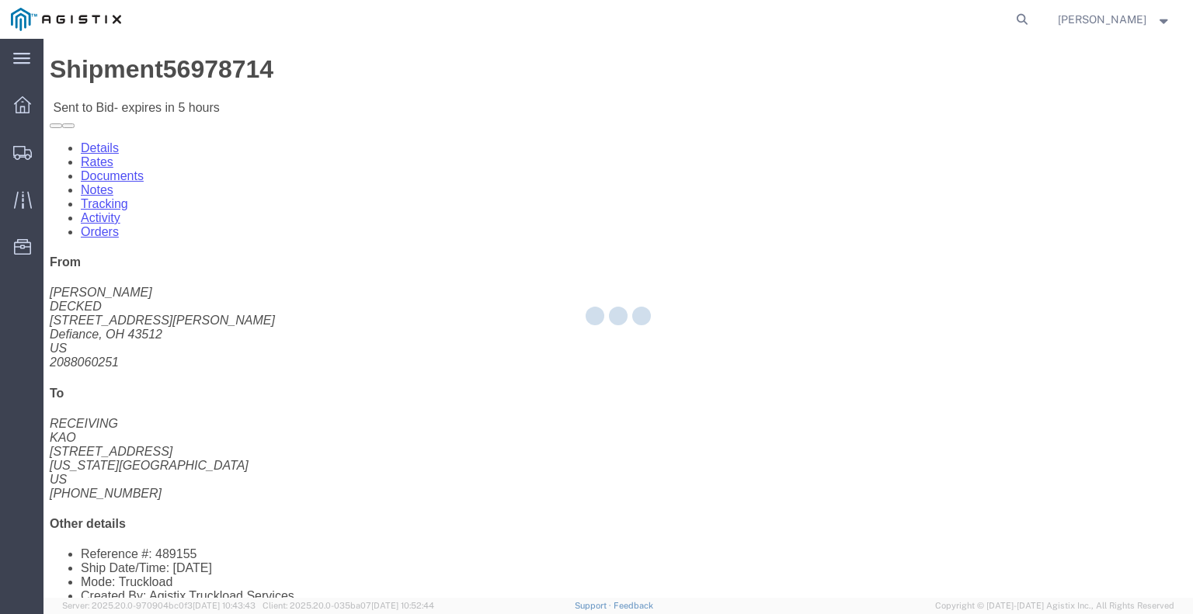
select select "22593"
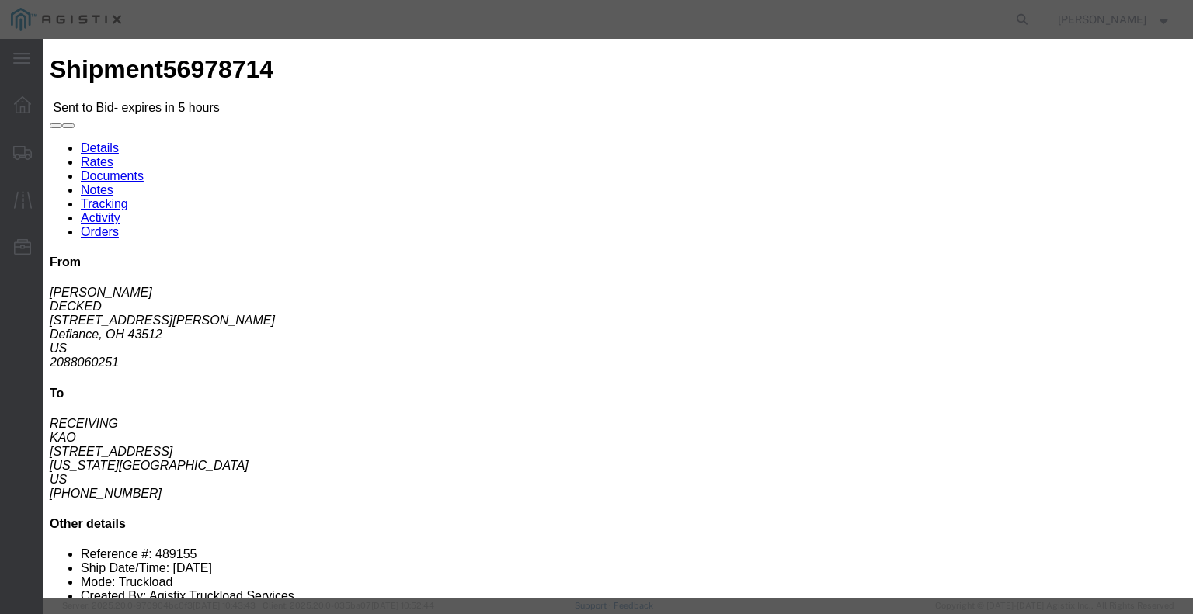
click div "Service Level Select Rail TL Standard 3 - 5 Day"
click select "Select Rail TL Standard 3 - 5 Day"
select select "41882"
click select "Select Rail TL Standard 3 - 5 Day"
click input "text"
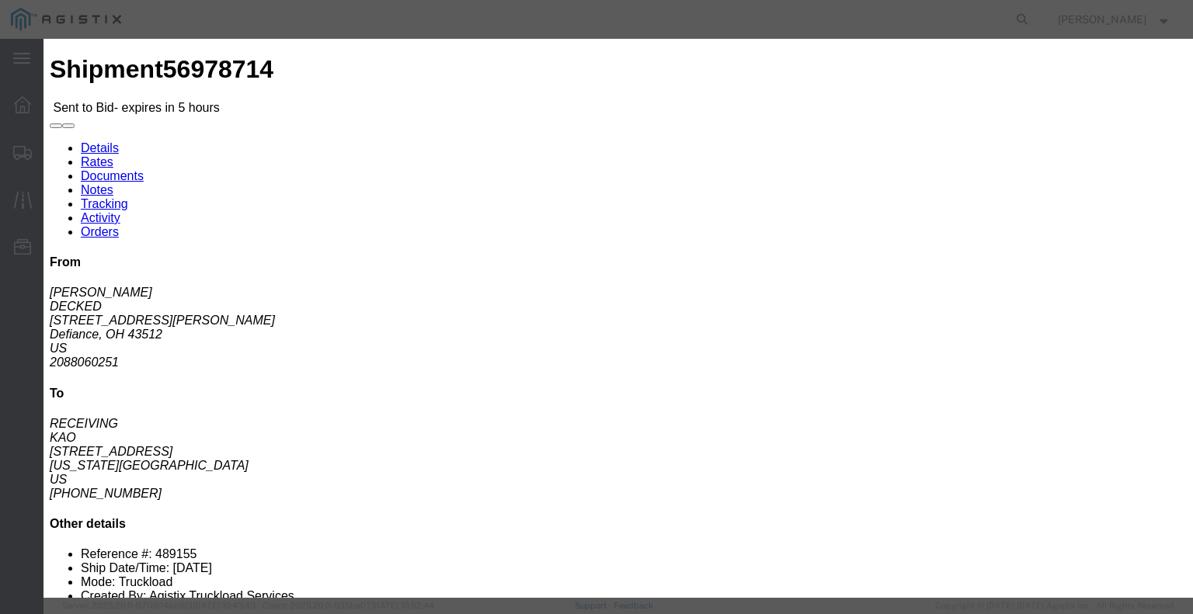
type input "RLX"
click select "Select Air Less than Truckload Multi-Leg Ocean Freight Rail Small Parcel Truckl…"
select select "TL"
click select "Select Air Less than Truckload Multi-Leg Ocean Freight Rail Small Parcel Truckl…"
click input "number"
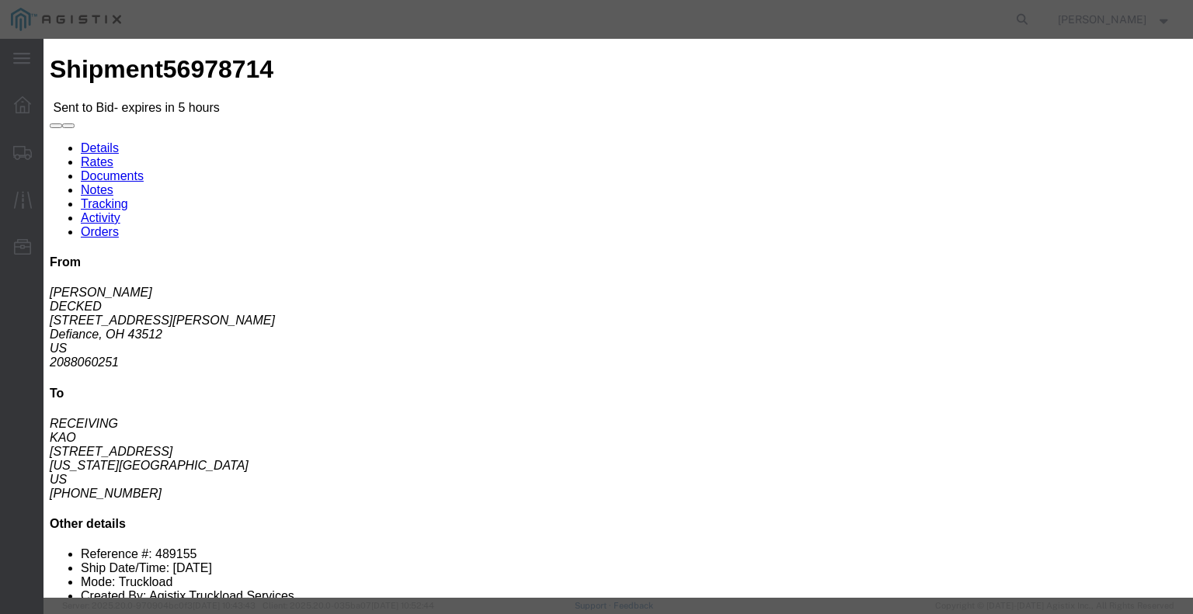
type input "1"
click input "number"
click div "Add charge"
click input "1800"
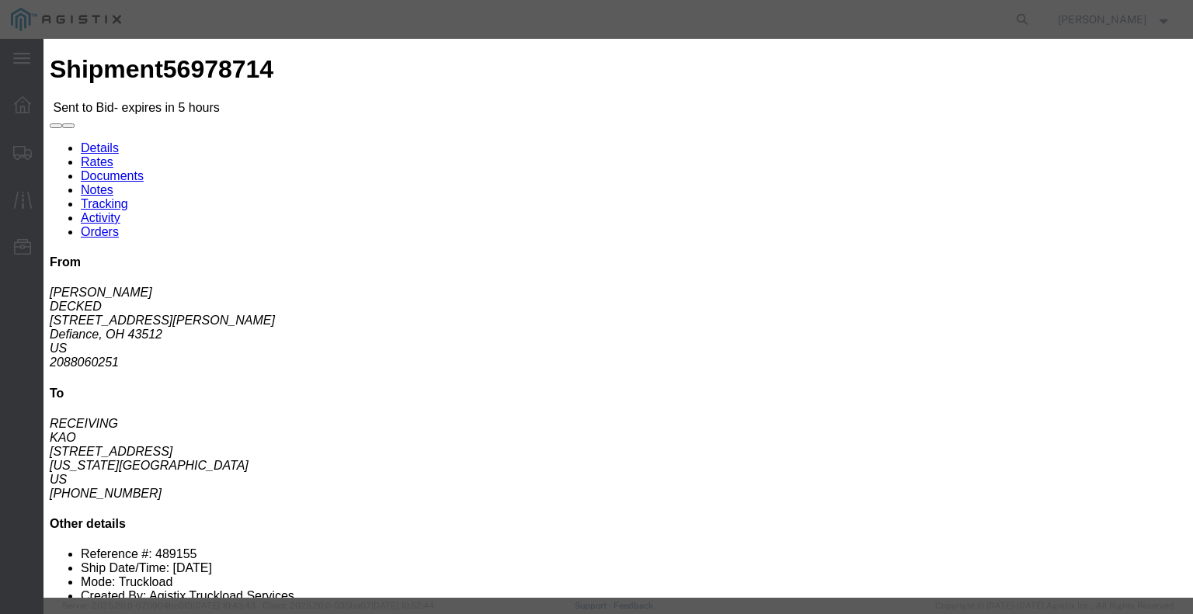
type input "1"
type input "2100"
click button "Submit"
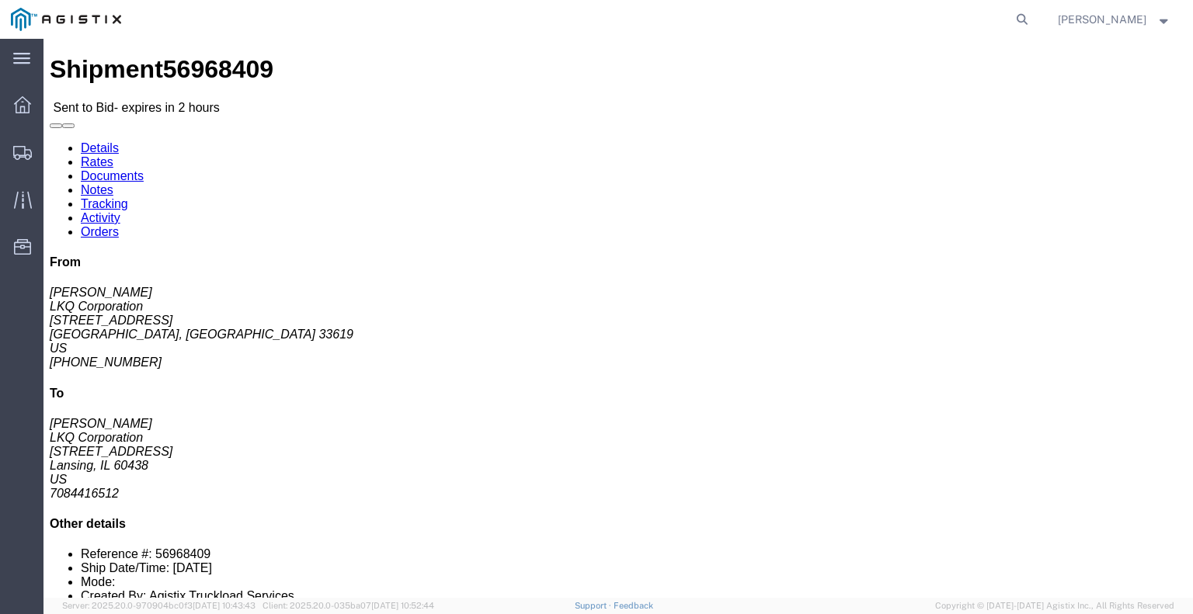
click link "Enter / Modify Bid"
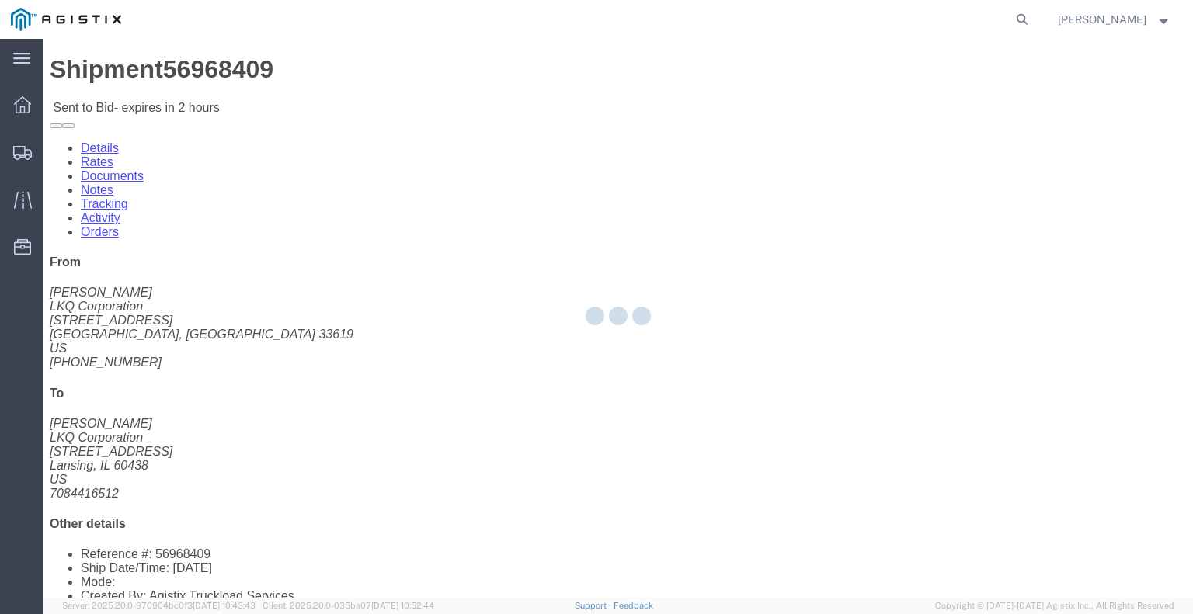
select select "22593"
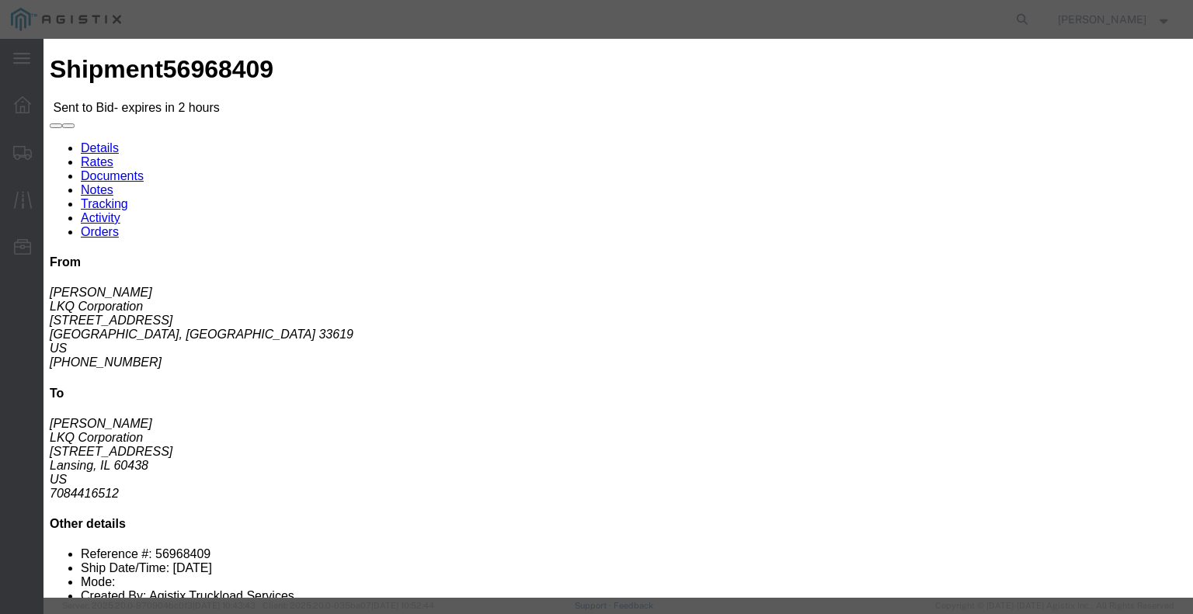
click select "Select Rail TL Standard 3 - 5 Day"
select select "41882"
click select "Select Rail TL Standard 3 - 5 Day"
click input "text"
type input "RLX"
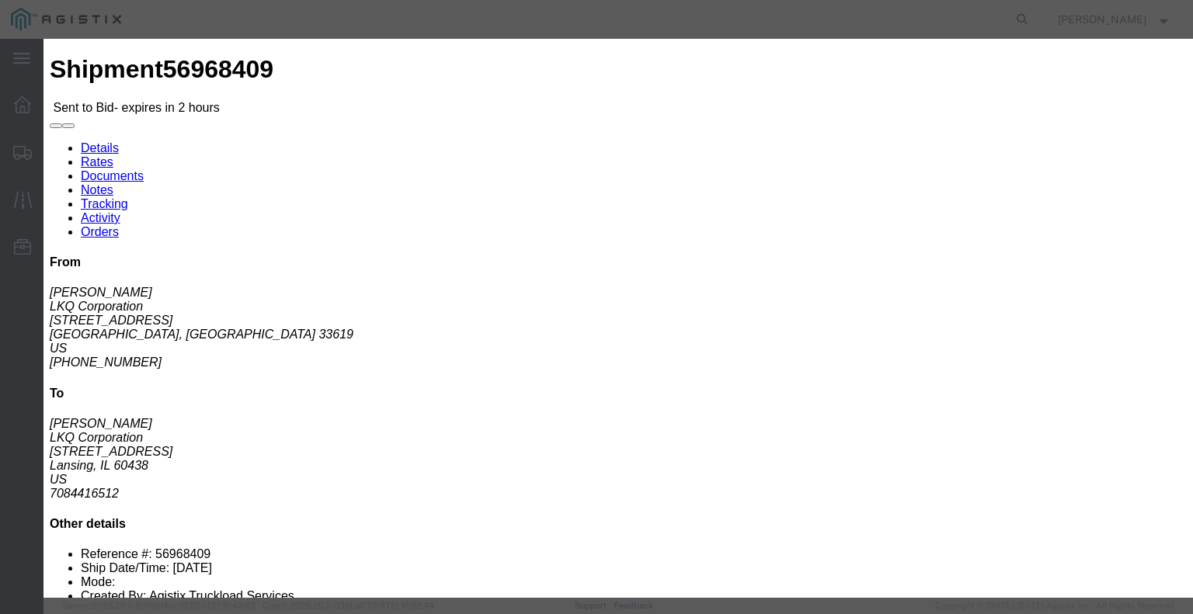
click select "Select Air Less than Truckload Multi-Leg Ocean Freight Rail Small Parcel Truckl…"
select select "TL"
click select "Select Air Less than Truckload Multi-Leg Ocean Freight Rail Small Parcel Truckl…"
click input "number"
type input "2"
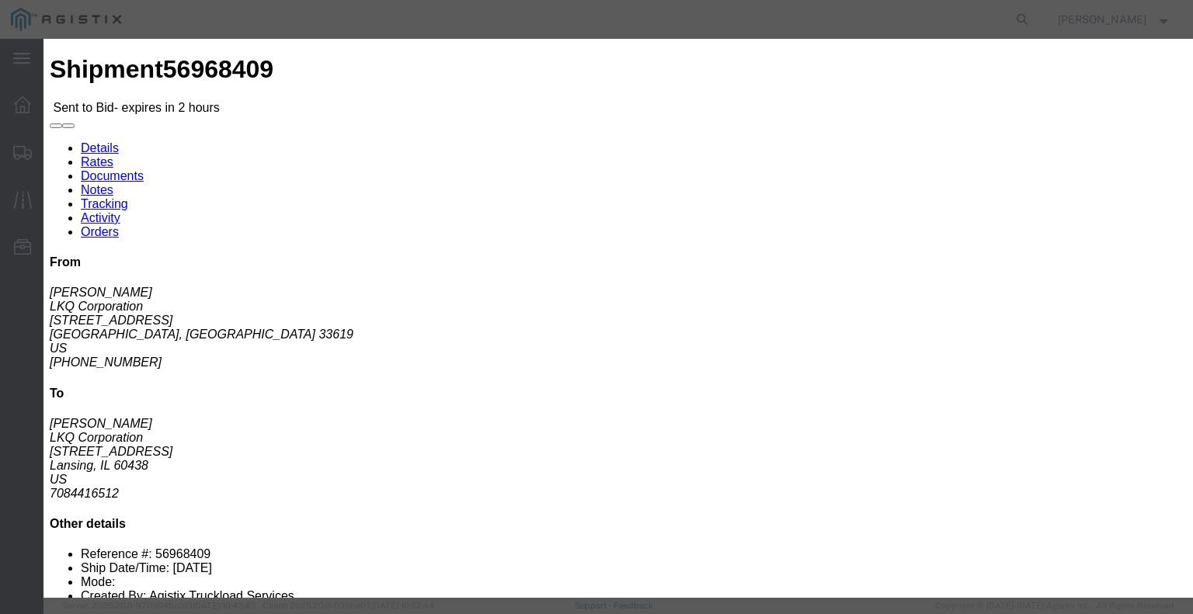
click input "number"
type input "1250"
click div "Add charge"
click button "Submit"
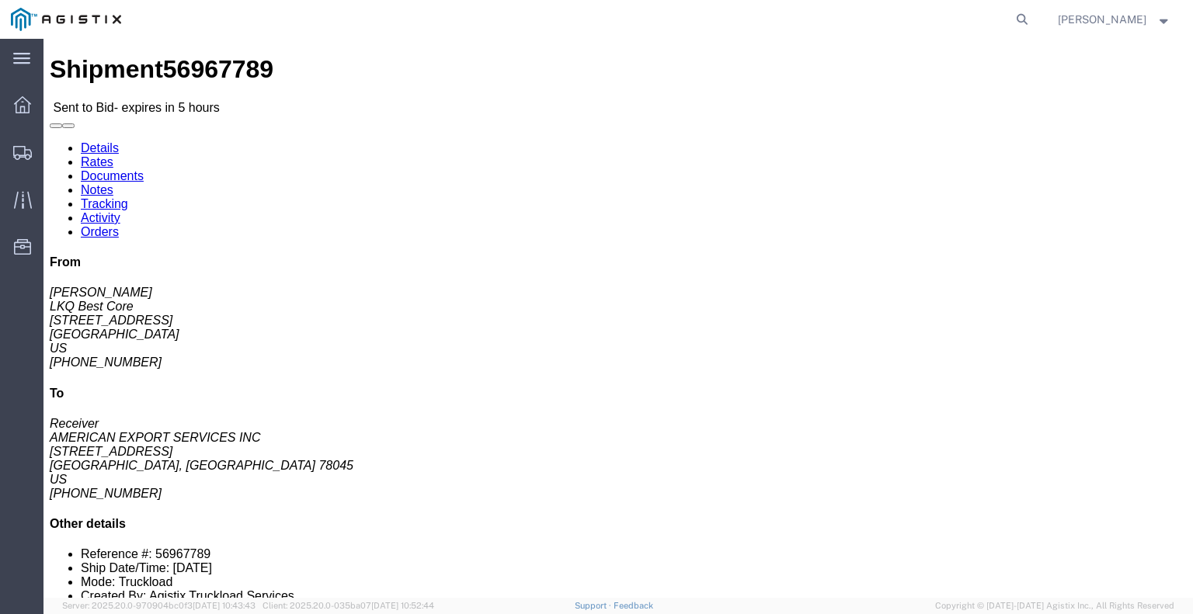
click button "button"
click link "Enter / Modify Bid"
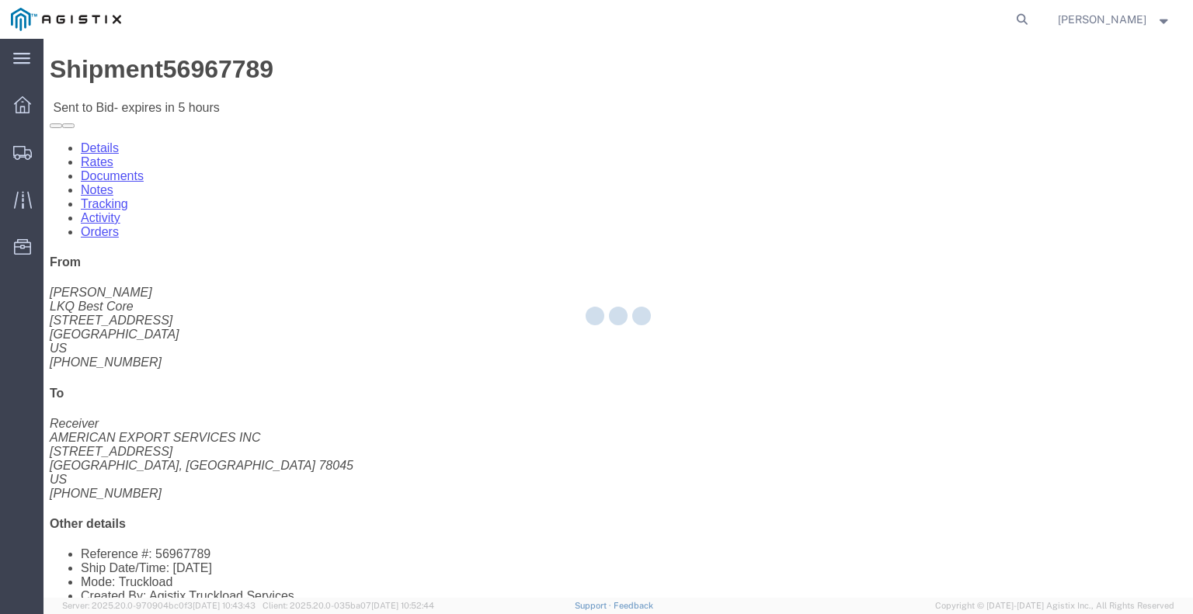
select select "22593"
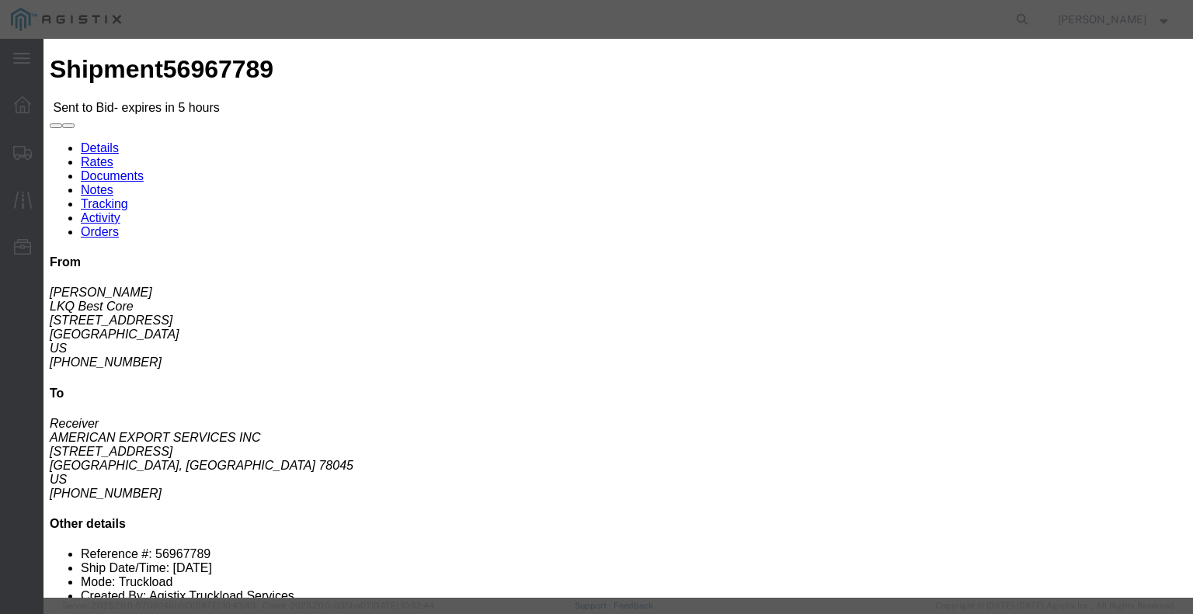
drag, startPoint x: 630, startPoint y: 137, endPoint x: 634, endPoint y: 151, distance: 13.8
click select "Select Rail TL Standard 3 - 5 Day"
select select "41882"
click select "Select Rail TL Standard 3 - 5 Day"
click input "text"
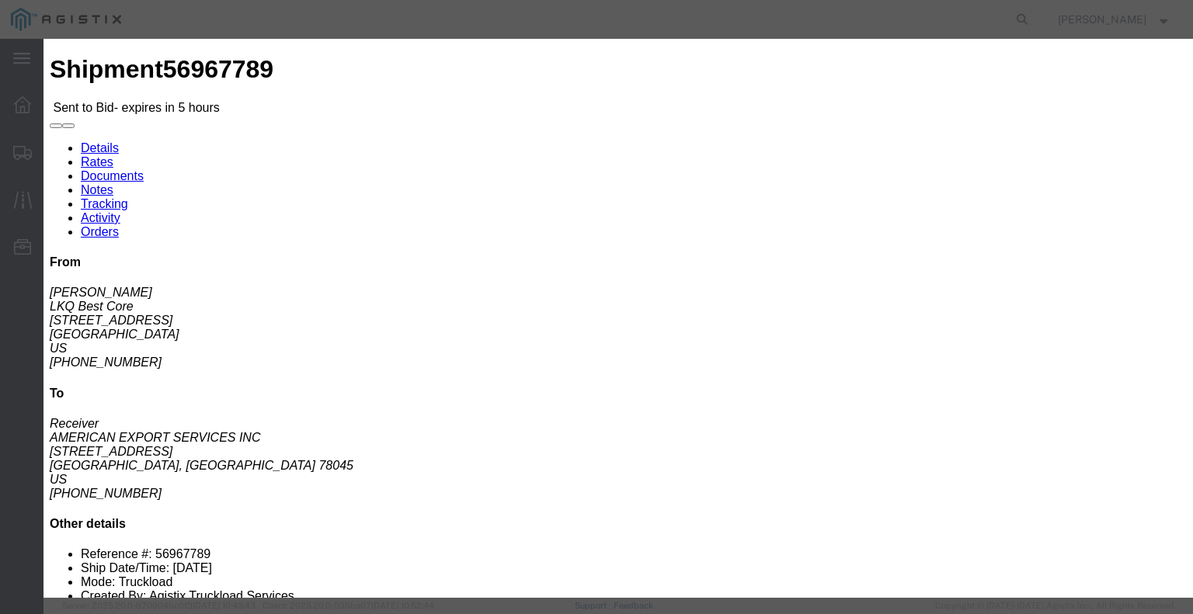
type input "RLX"
click div "Bid Information Vendor Select Riverstone Logistics LLC Service Level Select Rai…"
click div "Mode Select Air Less than Truckload Multi-Leg Ocean Freight Rail Small Parcel T…"
click select "Select Air Less than Truckload Multi-Leg Ocean Freight Rail Small Parcel Truckl…"
select select "TL"
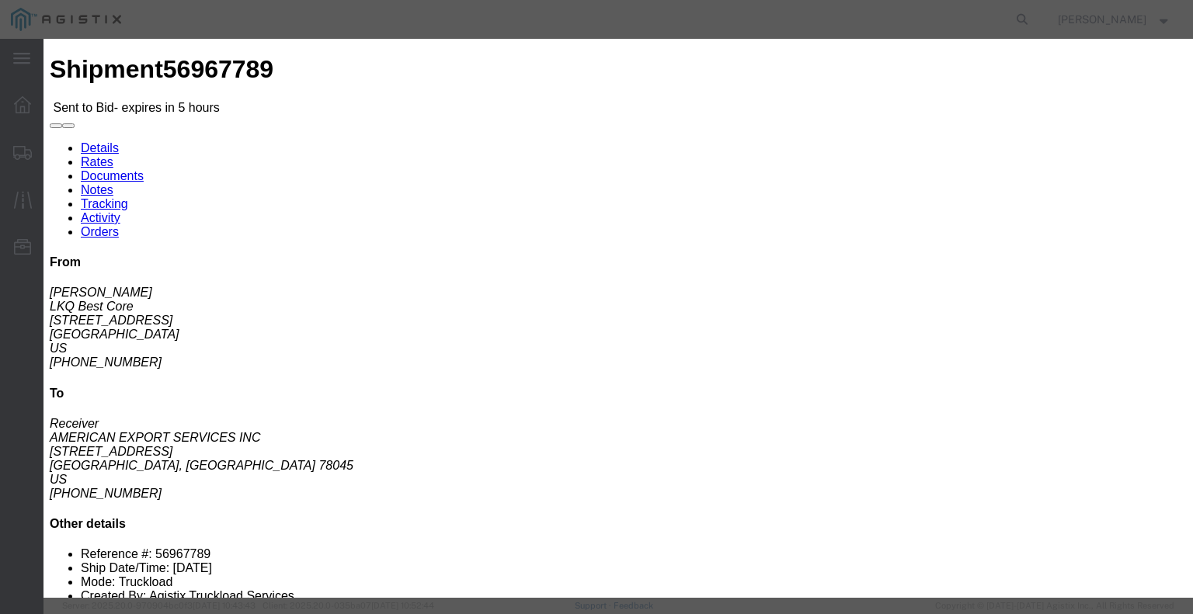
click select "Select Air Less than Truckload Multi-Leg Ocean Freight Rail Small Parcel Truckl…"
click input "number"
type input "1"
click input "number"
type input "650"
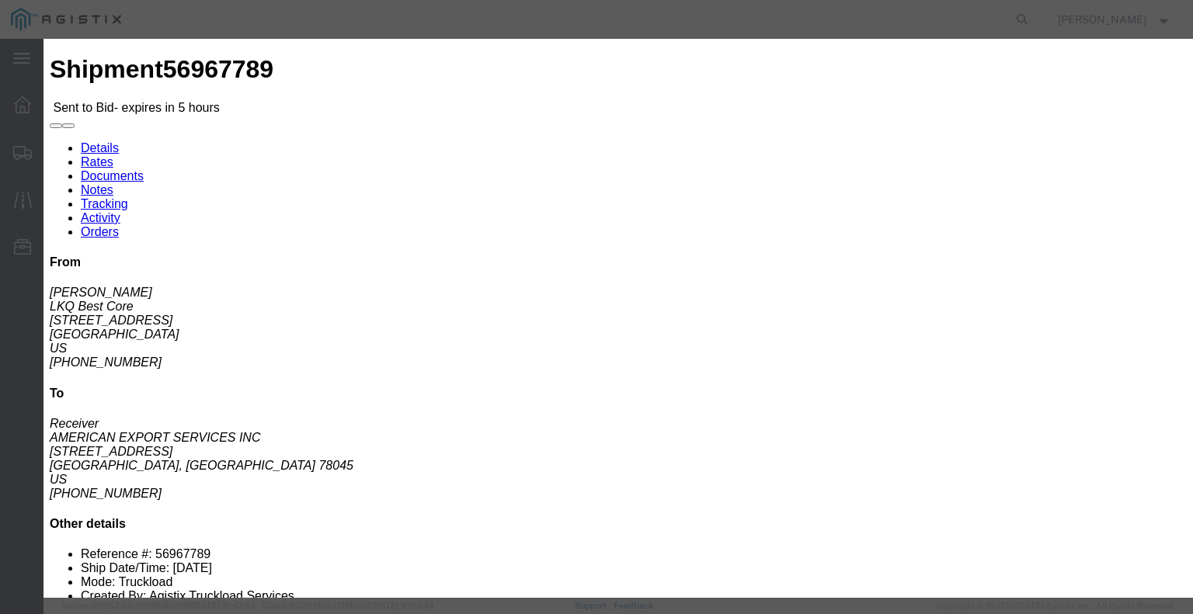
click div "Mode Select Air Less than Truckload Multi-Leg Ocean Freight Rail Small Parcel T…"
click button "Submit"
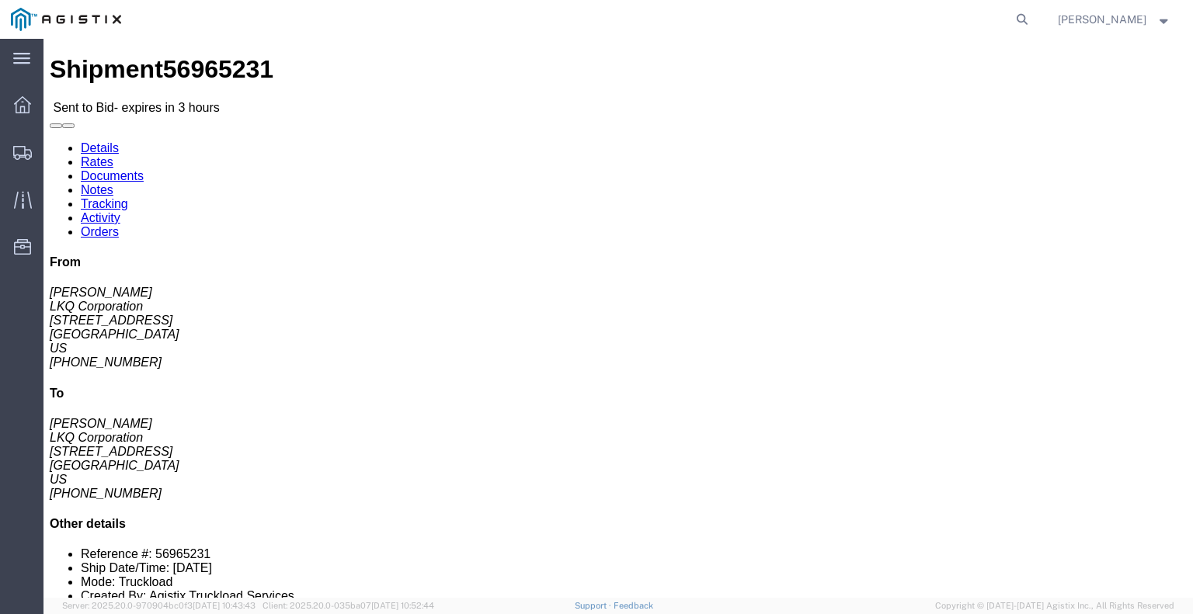
click button "button"
click link "Enter / Modify Bid"
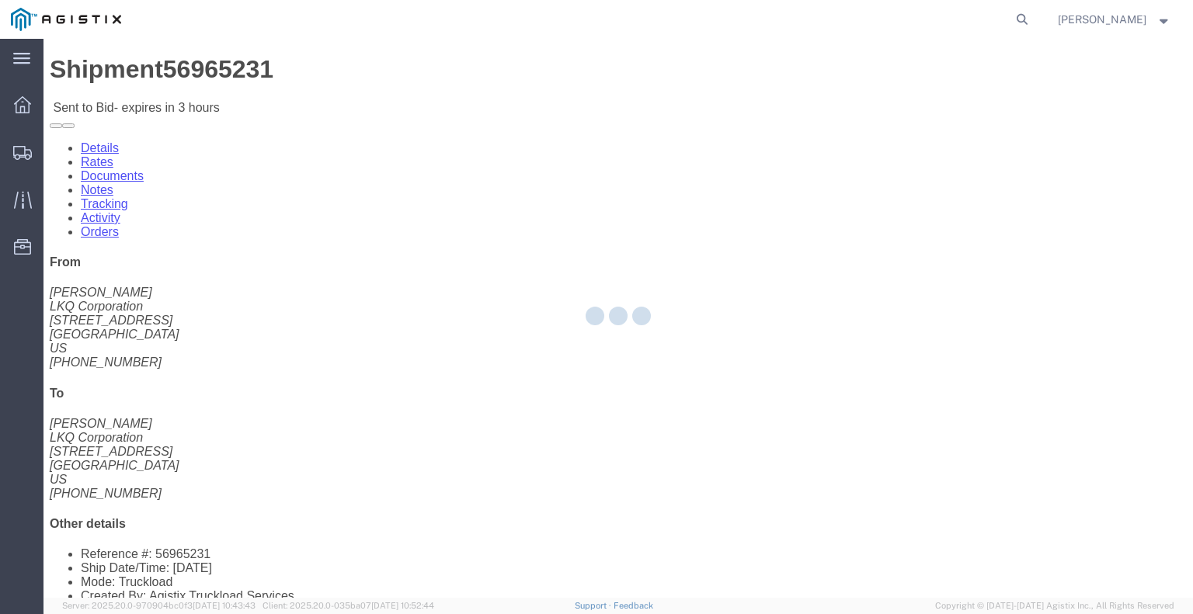
select select "22593"
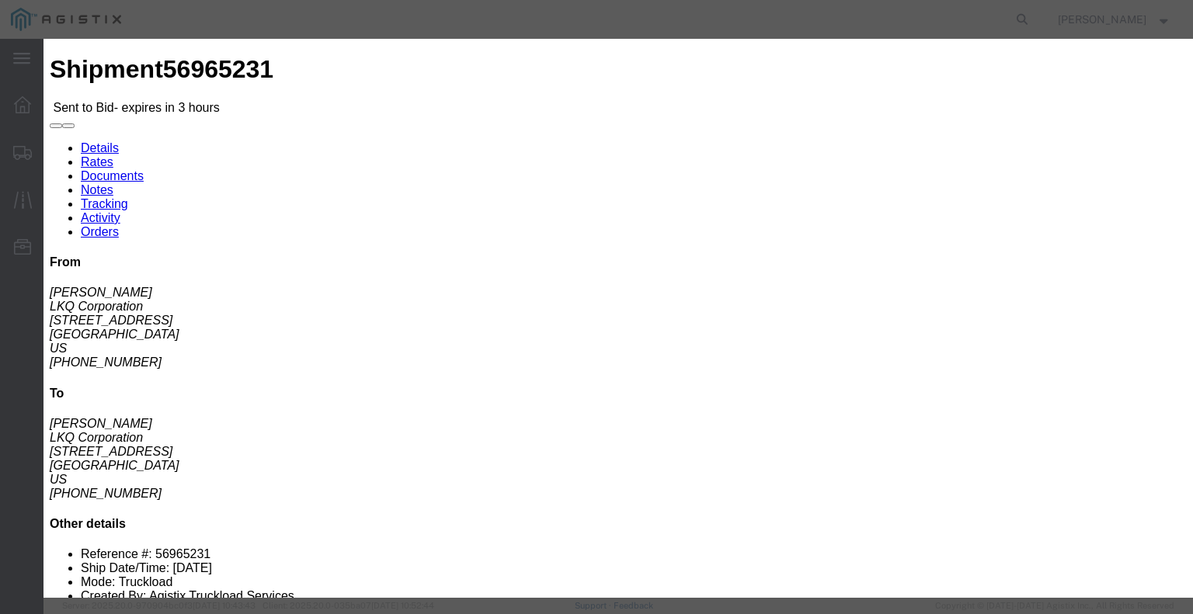
click input "number"
type input "4"
click select "Select Air Less than Truckload Multi-Leg Ocean Freight Rail Small Parcel Truckl…"
select select "TL"
click select "Select Air Less than Truckload Multi-Leg Ocean Freight Rail Small Parcel Truckl…"
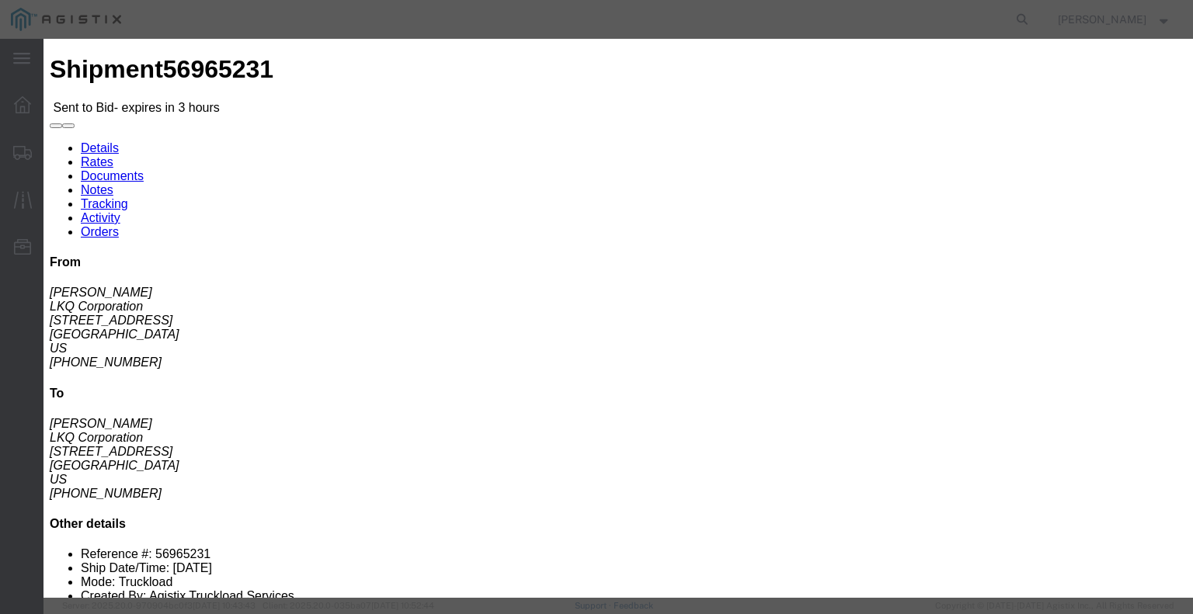
click select "Select Rail TL Standard 3 - 5 Day"
select select "41882"
click select "Select Rail TL Standard 3 - 5 Day"
click input "text"
type input "RLX"
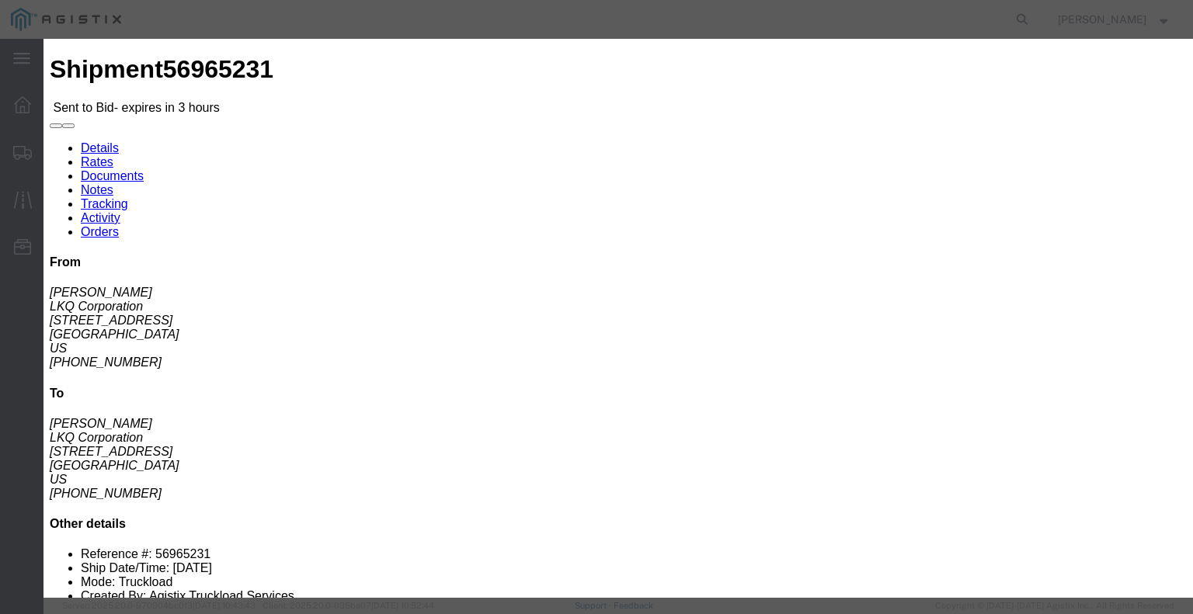
click div "Reference"
click input "number"
type input "3950"
click div "Mode Select Air Less than Truckload Multi-Leg Ocean Freight Rail Small Parcel T…"
click button "Submit"
